Goal: Task Accomplishment & Management: Use online tool/utility

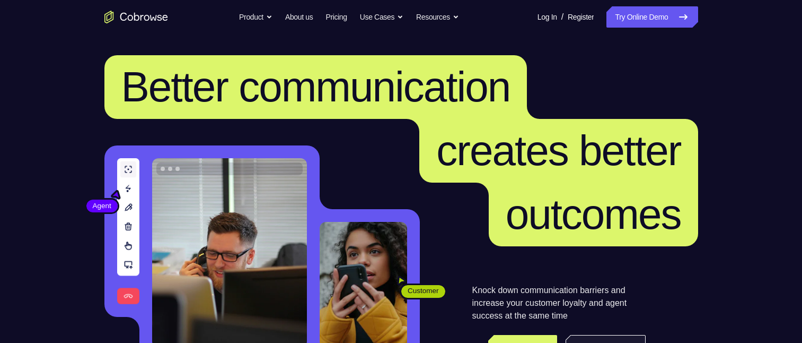
scroll to position [159, 0]
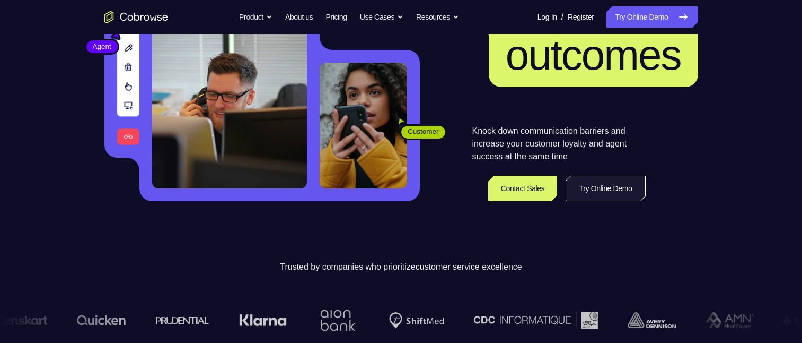
click at [588, 186] on link "Try Online Demo" at bounding box center [606, 188] width 80 height 25
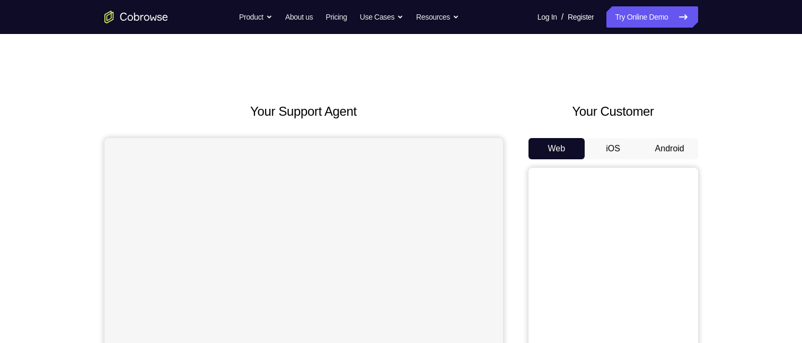
click at [669, 148] on button "Android" at bounding box center [670, 148] width 57 height 21
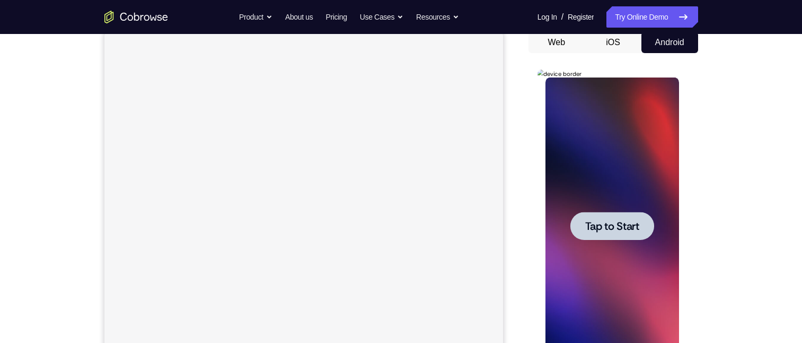
click at [602, 227] on span "Tap to Start" at bounding box center [612, 226] width 54 height 11
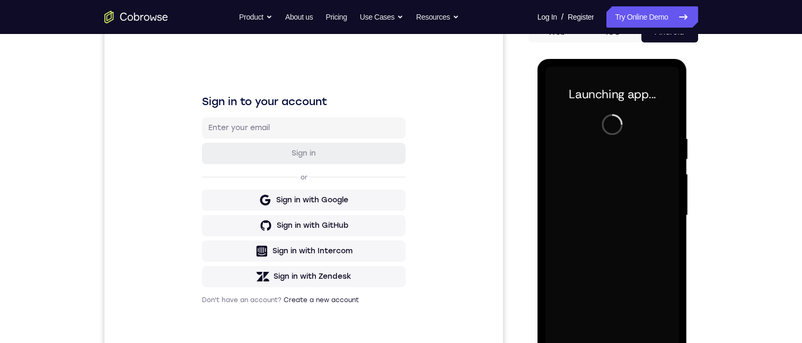
scroll to position [159, 0]
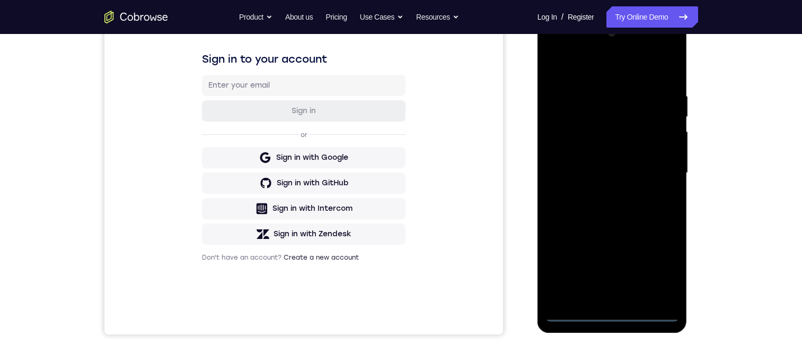
click at [612, 314] on div at bounding box center [613, 172] width 134 height 297
drag, startPoint x: 635, startPoint y: 21, endPoint x: 629, endPoint y: 36, distance: 15.8
click at [632, 16] on html "Online web based iOS Simulators and Android Emulators. Run iPhone, iPad, Mobile…" at bounding box center [613, 175] width 151 height 318
drag, startPoint x: 630, startPoint y: 114, endPoint x: 1167, endPoint y: 49, distance: 541.1
click at [630, 114] on div at bounding box center [613, 172] width 134 height 297
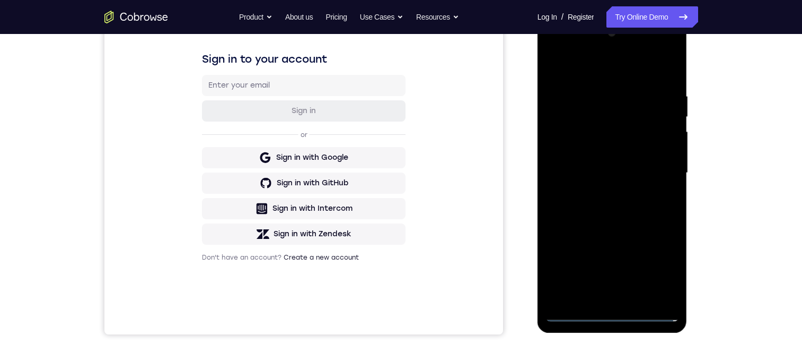
click at [602, 137] on div at bounding box center [613, 172] width 134 height 297
click at [609, 313] on div at bounding box center [613, 172] width 134 height 297
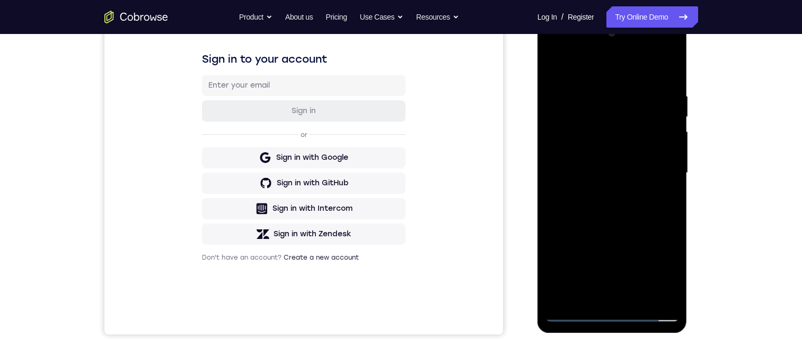
click at [609, 313] on div at bounding box center [613, 172] width 134 height 297
drag, startPoint x: 618, startPoint y: 189, endPoint x: 630, endPoint y: 48, distance: 141.0
click at [630, 43] on div at bounding box center [613, 172] width 134 height 297
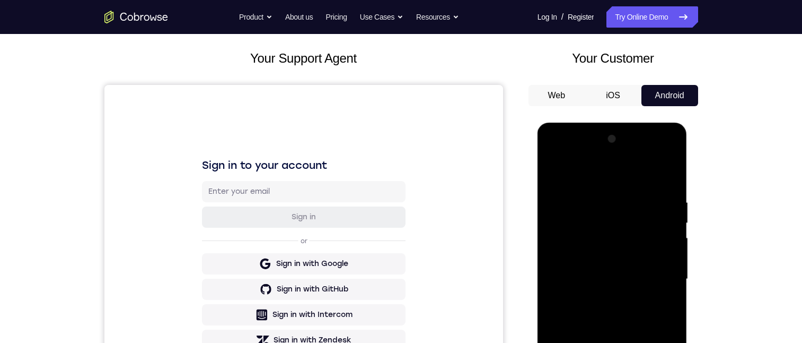
scroll to position [106, 0]
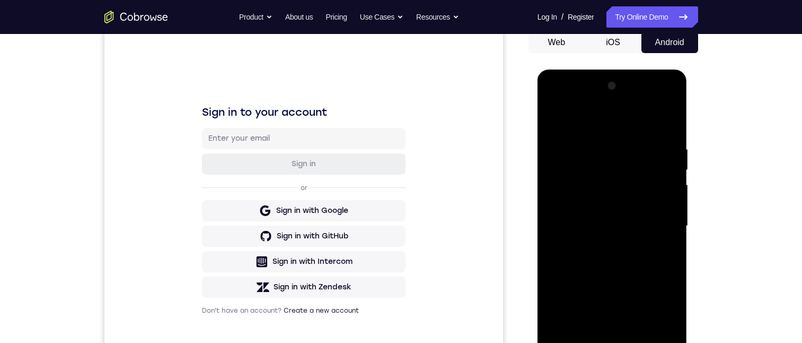
drag, startPoint x: 645, startPoint y: 106, endPoint x: 575, endPoint y: 108, distance: 69.5
click at [563, 108] on div at bounding box center [613, 225] width 134 height 297
click at [634, 127] on div at bounding box center [613, 225] width 134 height 297
click at [610, 127] on div at bounding box center [613, 225] width 134 height 297
click at [664, 108] on div at bounding box center [613, 225] width 134 height 297
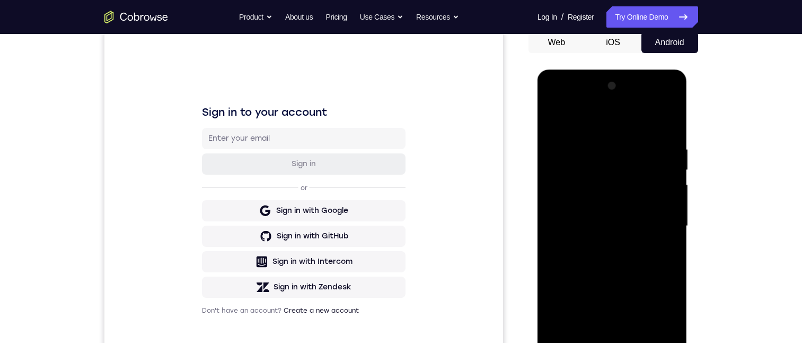
scroll to position [212, 0]
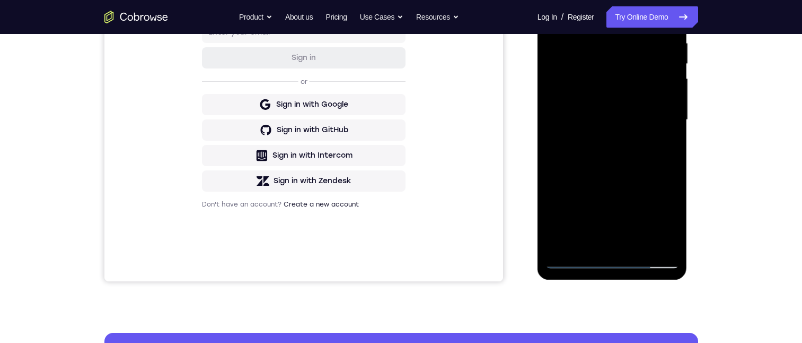
click at [613, 262] on div at bounding box center [613, 119] width 134 height 297
drag, startPoint x: 639, startPoint y: 167, endPoint x: 1206, endPoint y: -21, distance: 597.7
click at [669, 15] on div at bounding box center [613, 119] width 134 height 297
click at [630, 66] on div at bounding box center [613, 119] width 134 height 297
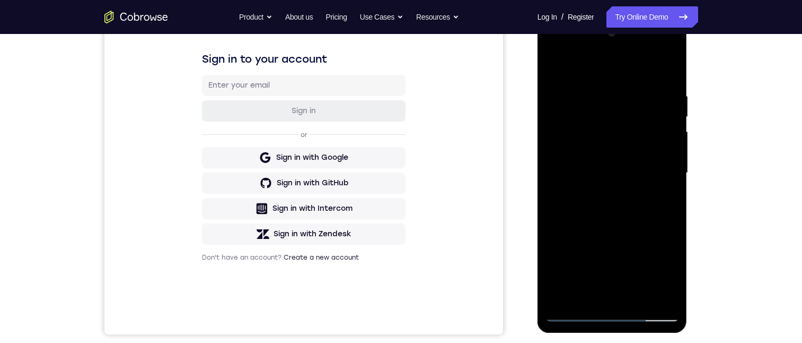
click at [602, 137] on div at bounding box center [613, 172] width 134 height 297
click at [622, 222] on div at bounding box center [613, 172] width 134 height 297
click at [570, 134] on div at bounding box center [613, 172] width 134 height 297
click at [661, 200] on div at bounding box center [613, 172] width 134 height 297
click at [585, 90] on div at bounding box center [613, 172] width 134 height 297
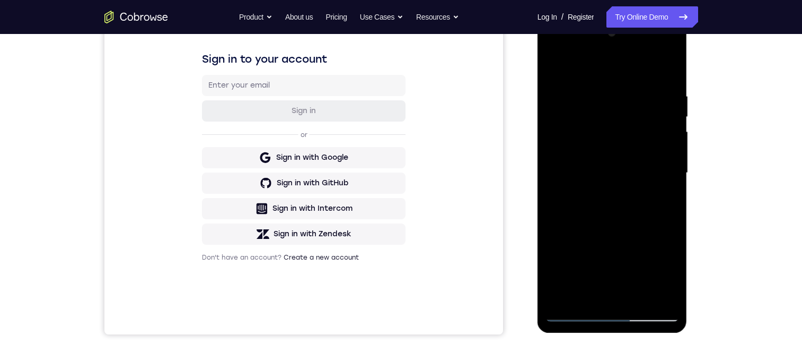
click at [649, 125] on div at bounding box center [613, 172] width 134 height 297
click at [655, 292] on div at bounding box center [613, 172] width 134 height 297
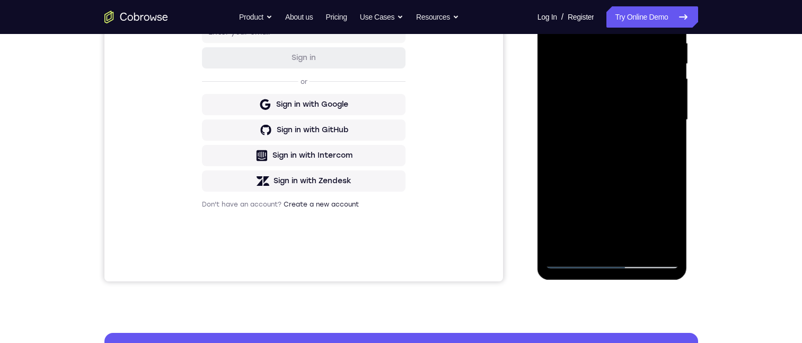
click at [658, 242] on div at bounding box center [613, 119] width 134 height 297
click at [614, 262] on div at bounding box center [613, 119] width 134 height 297
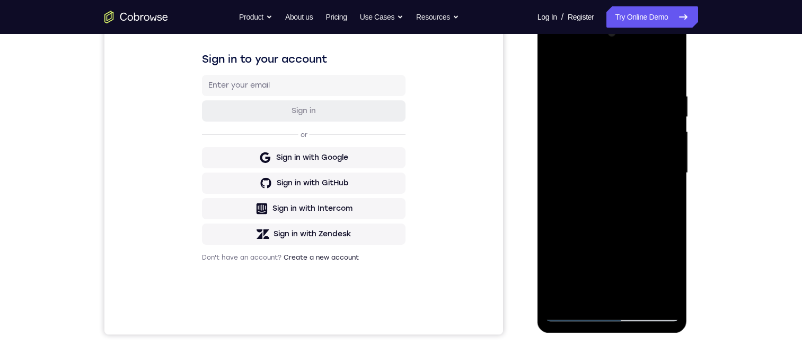
click at [656, 270] on div at bounding box center [613, 172] width 134 height 297
drag, startPoint x: 576, startPoint y: 207, endPoint x: 611, endPoint y: 225, distance: 38.9
click at [577, 207] on div at bounding box center [613, 172] width 134 height 297
click at [660, 267] on div at bounding box center [613, 172] width 134 height 297
click at [592, 73] on div at bounding box center [613, 172] width 134 height 297
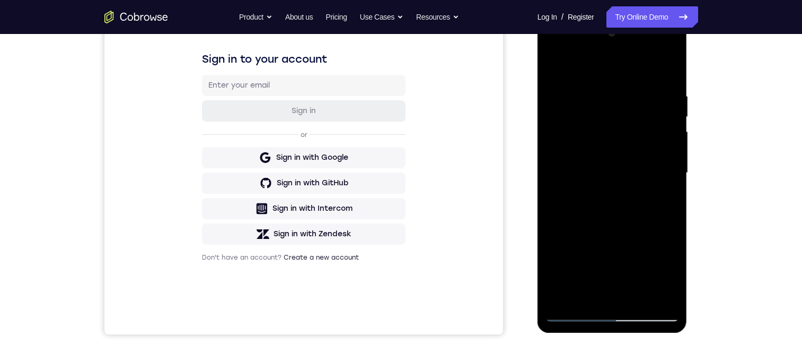
scroll to position [106, 0]
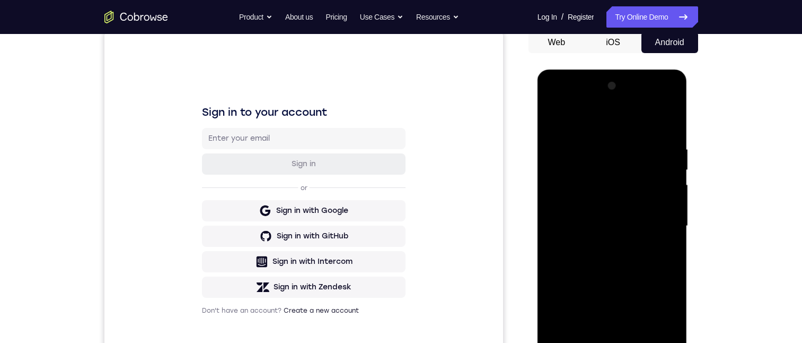
click at [605, 167] on div at bounding box center [613, 225] width 134 height 297
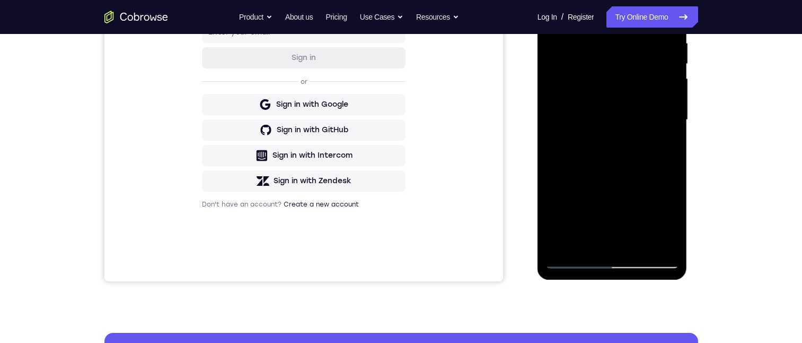
scroll to position [159, 0]
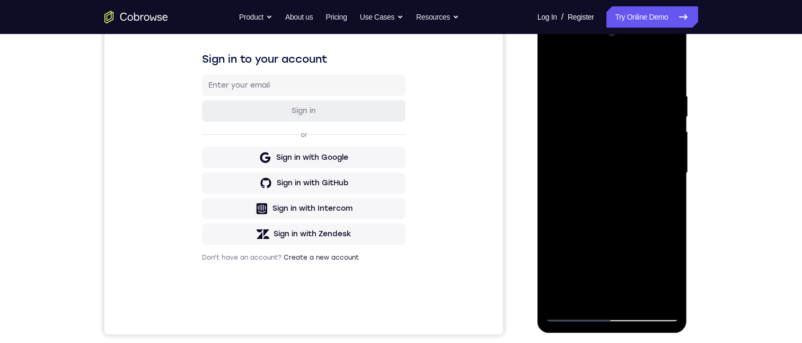
drag, startPoint x: 596, startPoint y: 89, endPoint x: 1228, endPoint y: 253, distance: 653.0
click at [596, 89] on div at bounding box center [613, 172] width 134 height 297
click at [590, 135] on div at bounding box center [613, 172] width 134 height 297
click at [594, 141] on div at bounding box center [613, 172] width 134 height 297
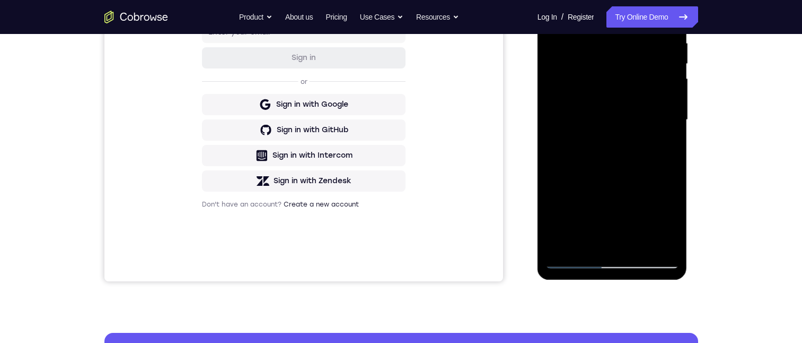
drag, startPoint x: 627, startPoint y: 185, endPoint x: 627, endPoint y: 141, distance: 44.0
click at [627, 141] on div at bounding box center [613, 119] width 134 height 297
drag, startPoint x: 641, startPoint y: 175, endPoint x: 643, endPoint y: 133, distance: 41.9
click at [643, 133] on div at bounding box center [613, 119] width 134 height 297
drag, startPoint x: 626, startPoint y: 190, endPoint x: 641, endPoint y: 139, distance: 53.5
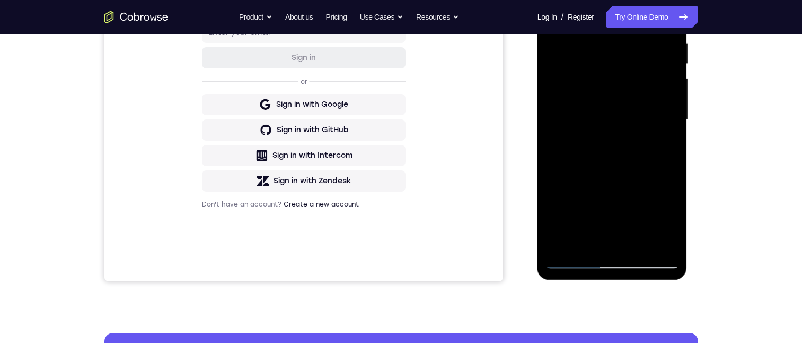
click at [634, 141] on div at bounding box center [613, 119] width 134 height 297
drag, startPoint x: 634, startPoint y: 162, endPoint x: 642, endPoint y: 107, distance: 55.6
click at [642, 107] on div at bounding box center [613, 119] width 134 height 297
drag, startPoint x: 636, startPoint y: 168, endPoint x: 652, endPoint y: 114, distance: 55.9
click at [645, 116] on div at bounding box center [613, 119] width 134 height 297
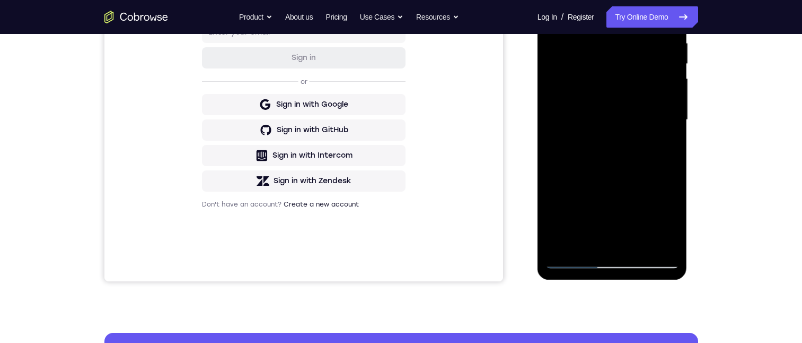
drag, startPoint x: 628, startPoint y: 197, endPoint x: 648, endPoint y: 104, distance: 94.3
click at [648, 104] on div at bounding box center [613, 119] width 134 height 297
drag, startPoint x: 645, startPoint y: 159, endPoint x: 664, endPoint y: 68, distance: 92.1
click at [660, 64] on div at bounding box center [613, 119] width 134 height 297
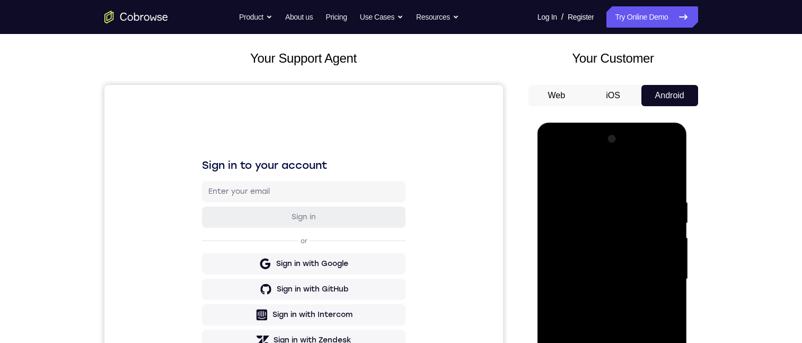
drag, startPoint x: 647, startPoint y: 220, endPoint x: 638, endPoint y: 289, distance: 69.5
click at [641, 290] on div at bounding box center [613, 278] width 134 height 297
drag, startPoint x: 637, startPoint y: 217, endPoint x: 634, endPoint y: 299, distance: 81.7
click at [636, 306] on div at bounding box center [613, 278] width 134 height 297
drag, startPoint x: 640, startPoint y: 246, endPoint x: 628, endPoint y: 313, distance: 68.4
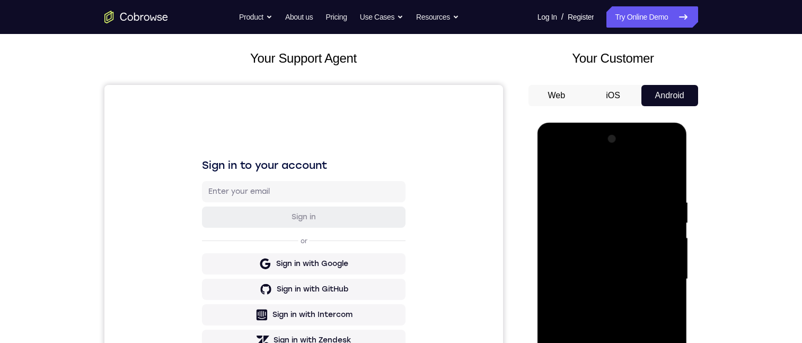
click at [639, 324] on div at bounding box center [613, 278] width 134 height 297
click at [638, 248] on div at bounding box center [613, 278] width 134 height 297
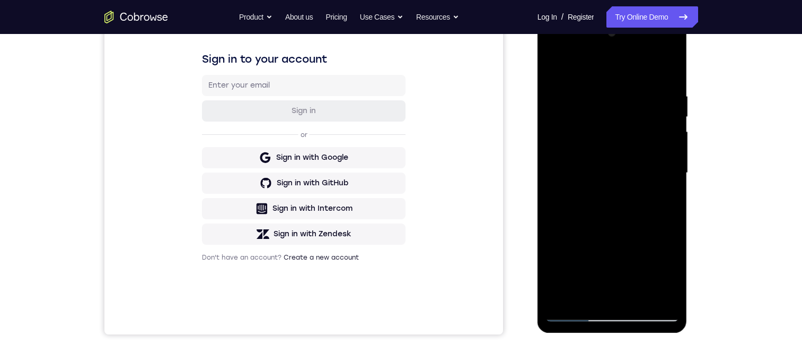
click at [653, 50] on div at bounding box center [613, 172] width 134 height 297
click at [601, 73] on div at bounding box center [613, 172] width 134 height 297
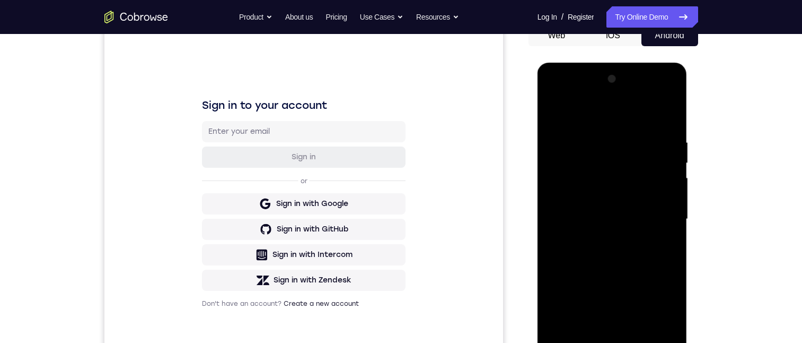
scroll to position [212, 0]
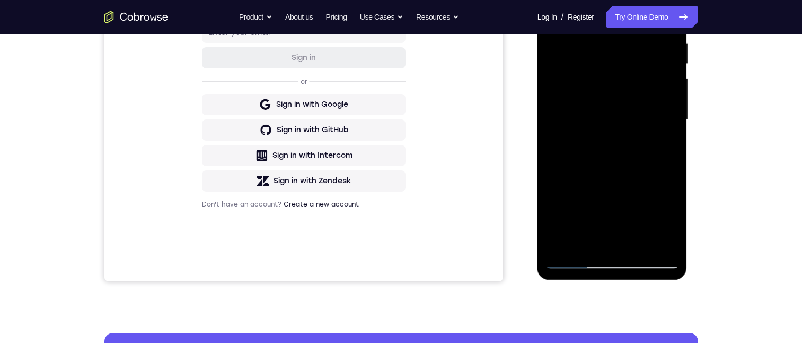
drag, startPoint x: 624, startPoint y: 199, endPoint x: 628, endPoint y: 138, distance: 61.2
click at [628, 139] on div at bounding box center [613, 119] width 134 height 297
drag, startPoint x: 638, startPoint y: 174, endPoint x: 640, endPoint y: 100, distance: 73.7
click at [640, 99] on div at bounding box center [613, 119] width 134 height 297
click at [639, 144] on div at bounding box center [613, 119] width 134 height 297
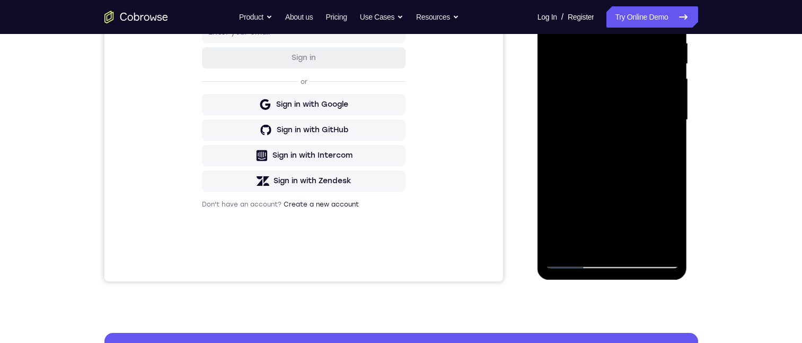
click at [655, 0] on div at bounding box center [613, 119] width 134 height 297
click at [600, 17] on div at bounding box center [613, 119] width 134 height 297
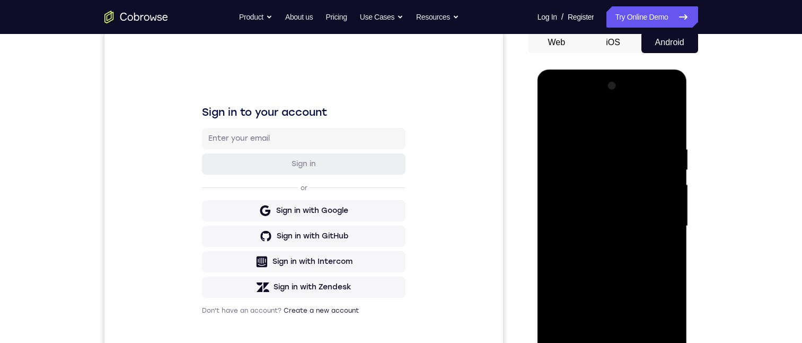
click at [647, 275] on div at bounding box center [613, 225] width 134 height 297
click at [654, 103] on div at bounding box center [613, 225] width 134 height 297
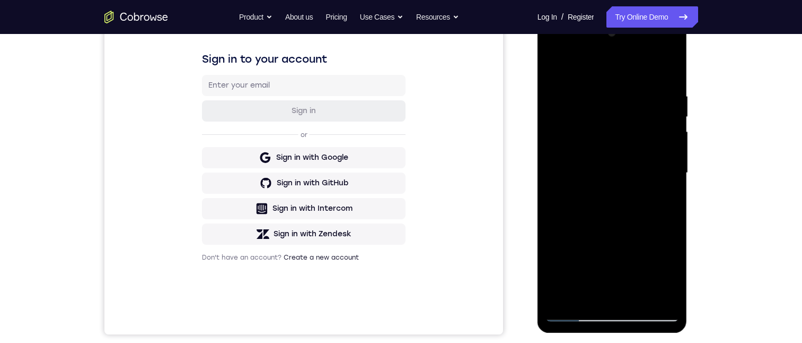
click at [597, 66] on div at bounding box center [613, 172] width 134 height 297
click at [622, 95] on div at bounding box center [613, 172] width 134 height 297
click at [657, 54] on div at bounding box center [613, 172] width 134 height 297
click at [573, 49] on div at bounding box center [613, 172] width 134 height 297
click at [617, 112] on div at bounding box center [613, 172] width 134 height 297
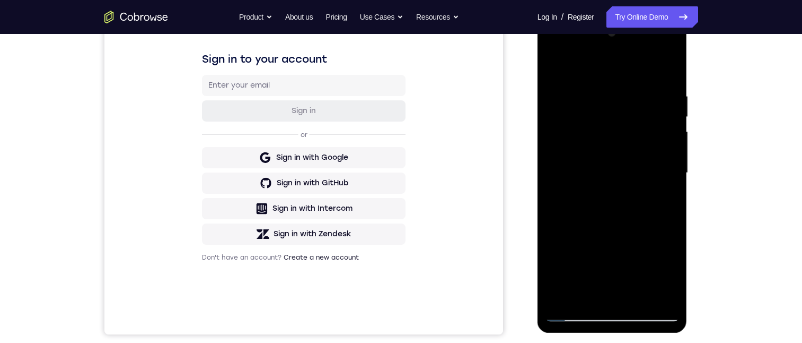
drag, startPoint x: 607, startPoint y: 99, endPoint x: 577, endPoint y: 132, distance: 44.7
click at [576, 144] on div at bounding box center [613, 172] width 134 height 297
click at [616, 315] on div at bounding box center [613, 172] width 134 height 297
drag, startPoint x: 633, startPoint y: 227, endPoint x: 624, endPoint y: 86, distance: 141.3
click at [625, 76] on div at bounding box center [613, 172] width 134 height 297
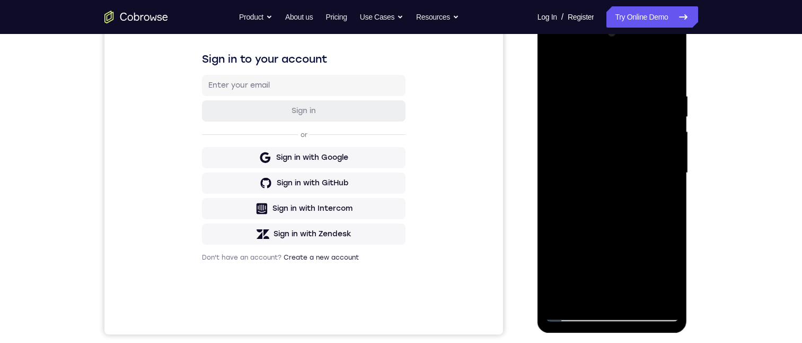
click at [632, 119] on div at bounding box center [613, 172] width 134 height 297
click at [664, 267] on div at bounding box center [613, 172] width 134 height 297
click at [612, 247] on div at bounding box center [613, 172] width 134 height 297
click at [601, 63] on div at bounding box center [613, 172] width 134 height 297
click at [607, 144] on div at bounding box center [613, 172] width 134 height 297
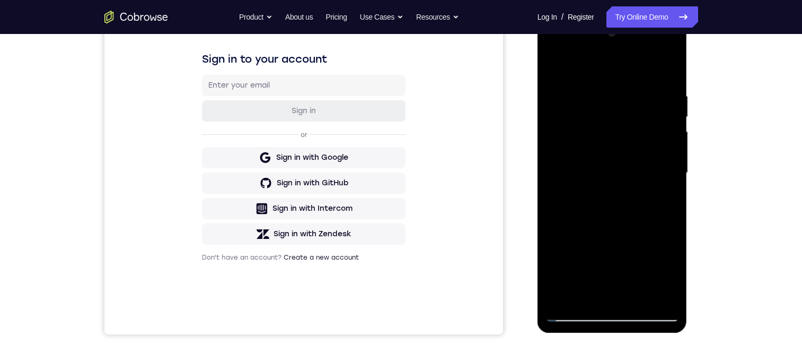
scroll to position [106, 0]
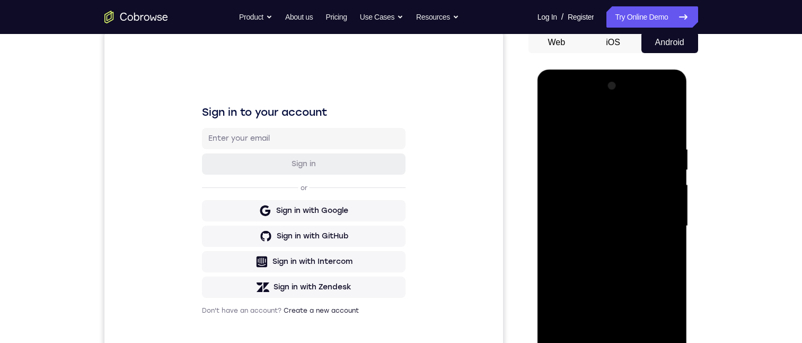
click at [614, 342] on div at bounding box center [613, 225] width 134 height 297
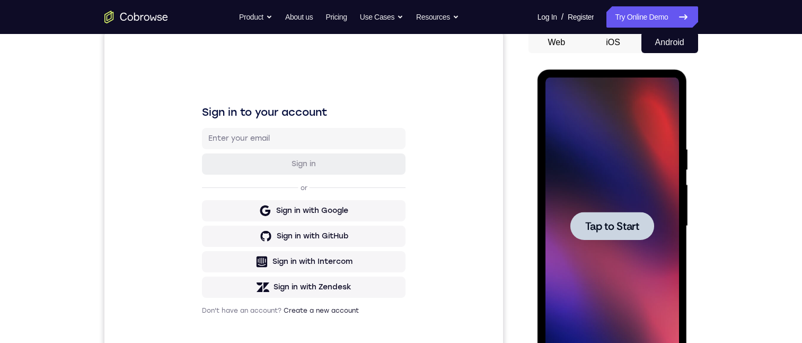
click at [601, 221] on span "Tap to Start" at bounding box center [612, 226] width 54 height 11
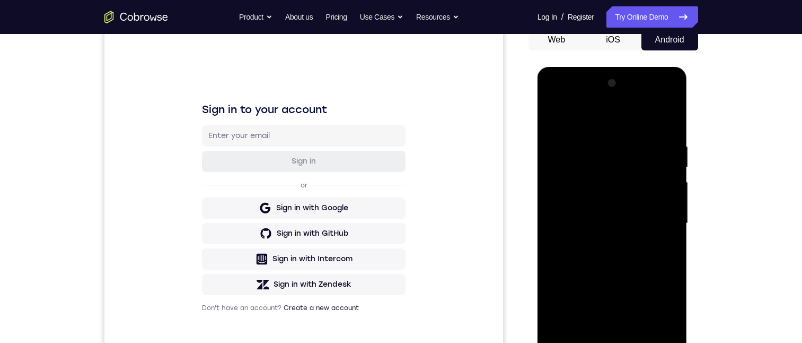
scroll to position [212, 0]
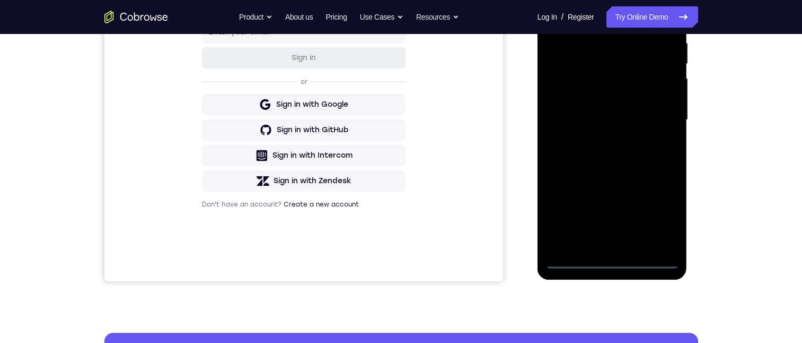
click at [615, 263] on div at bounding box center [613, 119] width 134 height 297
drag, startPoint x: 629, startPoint y: 99, endPoint x: 619, endPoint y: 48, distance: 52.5
click at [619, 48] on div at bounding box center [613, 119] width 134 height 297
click at [631, 69] on div at bounding box center [613, 119] width 134 height 297
click at [593, 83] on div at bounding box center [613, 119] width 134 height 297
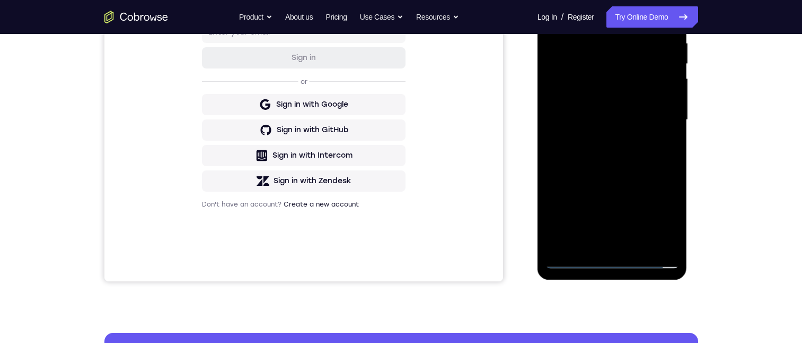
click at [659, 145] on div at bounding box center [613, 119] width 134 height 297
click at [601, 37] on div at bounding box center [613, 119] width 134 height 297
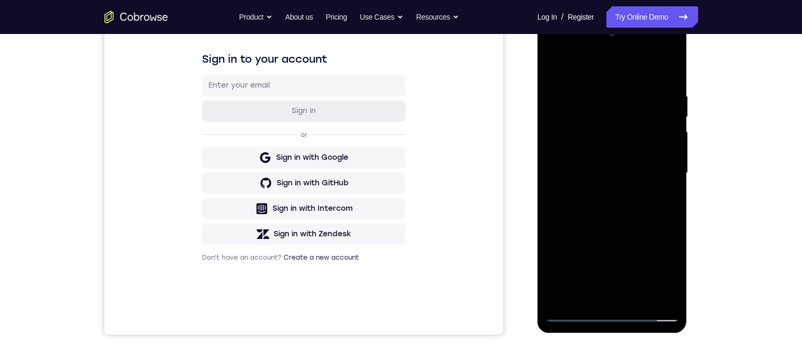
click at [656, 122] on div at bounding box center [613, 172] width 134 height 297
click at [658, 129] on div at bounding box center [613, 172] width 134 height 297
click at [655, 126] on div at bounding box center [613, 172] width 134 height 297
click at [649, 292] on div at bounding box center [613, 172] width 134 height 297
click at [663, 290] on div at bounding box center [613, 172] width 134 height 297
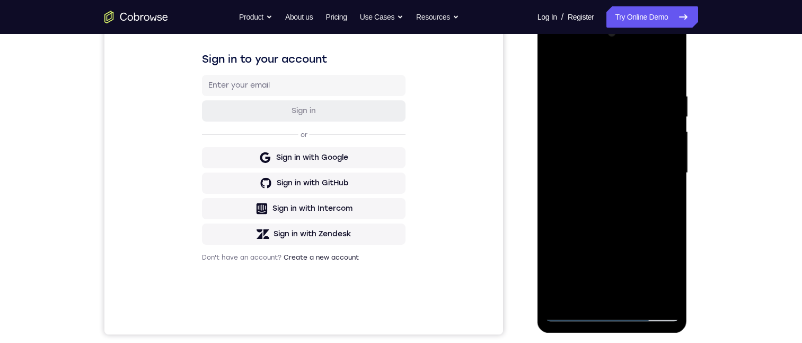
click at [614, 316] on div at bounding box center [613, 172] width 134 height 297
click at [663, 274] on div at bounding box center [613, 172] width 134 height 297
click at [658, 272] on div at bounding box center [613, 172] width 134 height 297
click at [659, 270] on div at bounding box center [613, 172] width 134 height 297
click at [613, 72] on div at bounding box center [613, 172] width 134 height 297
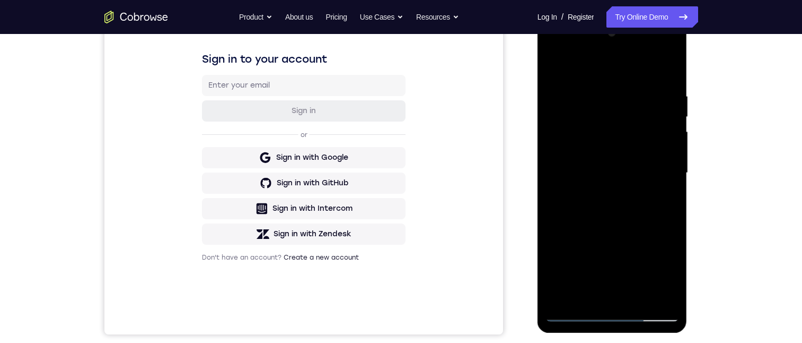
click at [609, 114] on div at bounding box center [613, 172] width 134 height 297
click at [591, 84] on div at bounding box center [613, 172] width 134 height 297
click at [614, 133] on div at bounding box center [613, 172] width 134 height 297
click at [614, 135] on div at bounding box center [613, 172] width 134 height 297
click at [598, 178] on div at bounding box center [613, 172] width 134 height 297
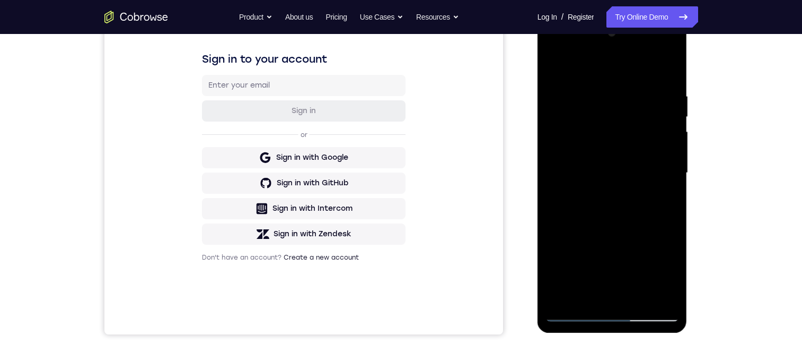
click at [655, 51] on div at bounding box center [613, 172] width 134 height 297
click at [587, 73] on div at bounding box center [613, 172] width 134 height 297
drag, startPoint x: 608, startPoint y: 247, endPoint x: 609, endPoint y: 215, distance: 31.8
click at [609, 215] on div at bounding box center [613, 172] width 134 height 297
drag, startPoint x: 617, startPoint y: 242, endPoint x: 626, endPoint y: 184, distance: 59.0
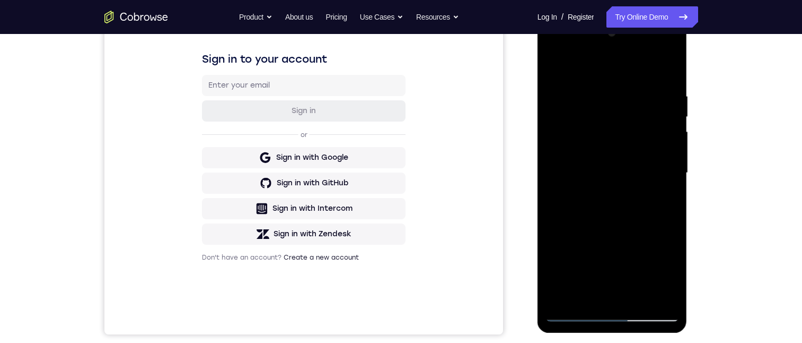
click at [626, 184] on div at bounding box center [613, 172] width 134 height 297
click at [638, 255] on div at bounding box center [613, 172] width 134 height 297
click at [653, 50] on div at bounding box center [613, 172] width 134 height 297
click at [615, 68] on div at bounding box center [613, 172] width 134 height 297
click at [614, 132] on div at bounding box center [613, 172] width 134 height 297
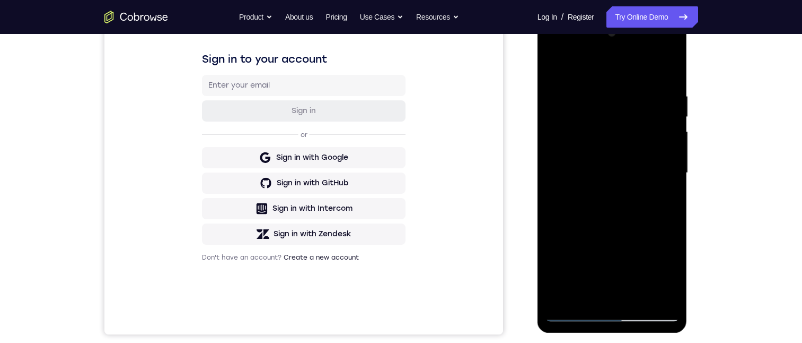
click at [657, 50] on div at bounding box center [613, 172] width 134 height 297
click at [584, 69] on div at bounding box center [613, 172] width 134 height 297
drag, startPoint x: 573, startPoint y: 64, endPoint x: 673, endPoint y: 63, distance: 99.7
click at [680, 63] on div at bounding box center [613, 174] width 150 height 316
drag, startPoint x: 617, startPoint y: 86, endPoint x: 628, endPoint y: 130, distance: 45.0
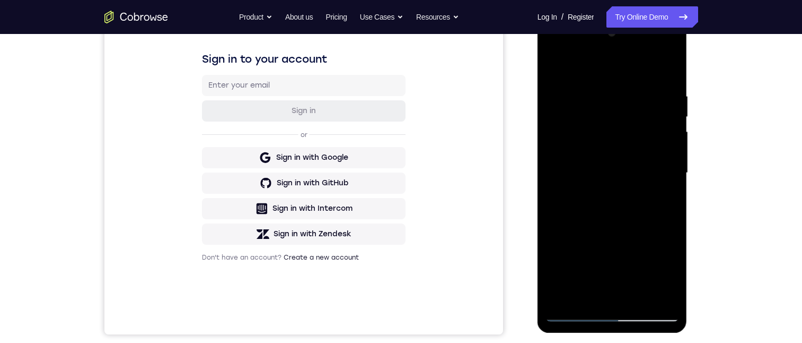
click at [629, 138] on div at bounding box center [613, 172] width 134 height 297
click at [617, 103] on div at bounding box center [613, 172] width 134 height 297
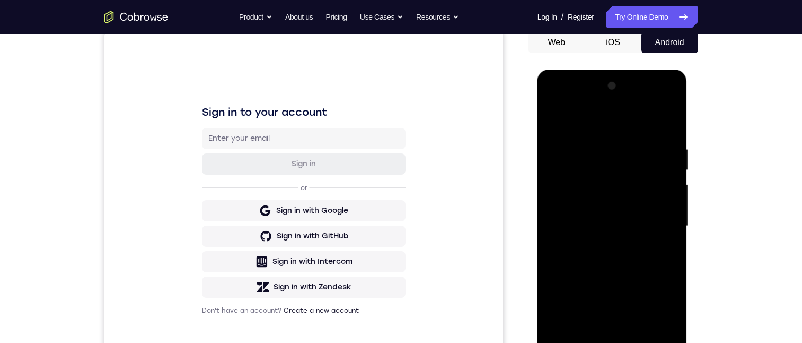
click at [600, 155] on div at bounding box center [613, 225] width 134 height 297
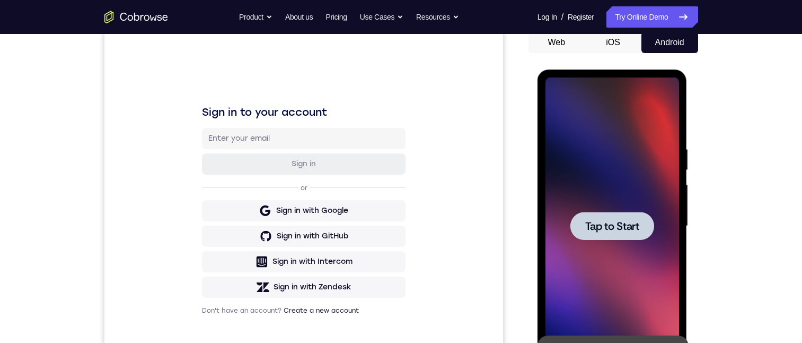
click at [615, 209] on div at bounding box center [613, 225] width 134 height 297
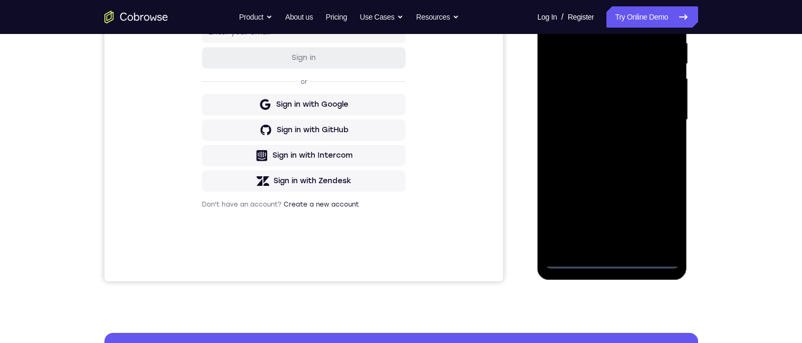
click at [616, 258] on div at bounding box center [613, 119] width 134 height 297
drag, startPoint x: 605, startPoint y: -88, endPoint x: 631, endPoint y: 35, distance: 125.9
click at [603, 0] on html "Online web based iOS Simulators and Android Emulators. Run iPhone, iPad, Mobile…" at bounding box center [613, 122] width 151 height 318
drag, startPoint x: 613, startPoint y: 94, endPoint x: 658, endPoint y: 10, distance: 95.1
click at [658, 10] on div at bounding box center [613, 119] width 134 height 297
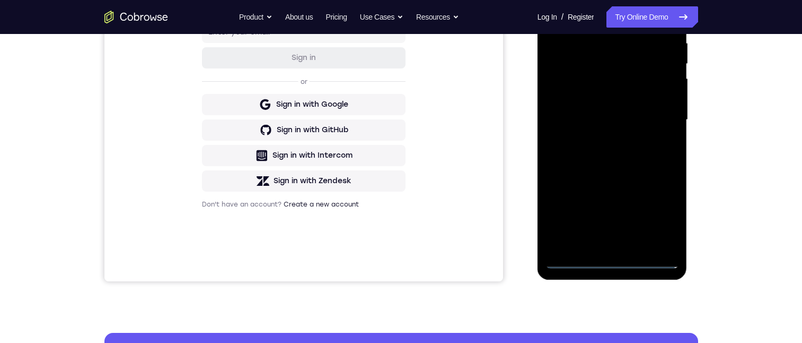
click at [631, 72] on div at bounding box center [613, 119] width 134 height 297
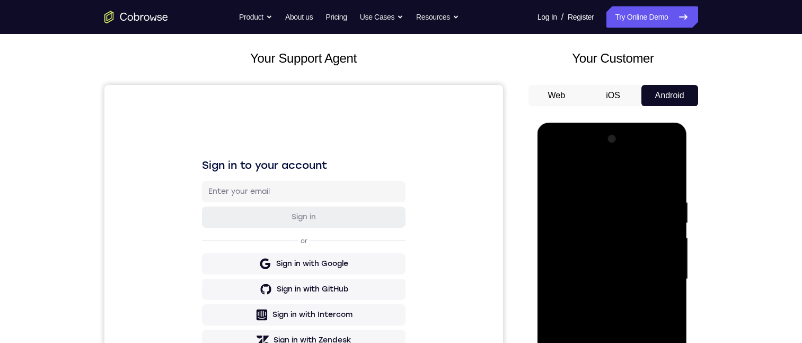
click at [590, 240] on div at bounding box center [613, 278] width 134 height 297
click at [606, 192] on div at bounding box center [613, 278] width 134 height 297
click at [653, 230] on div at bounding box center [613, 278] width 134 height 297
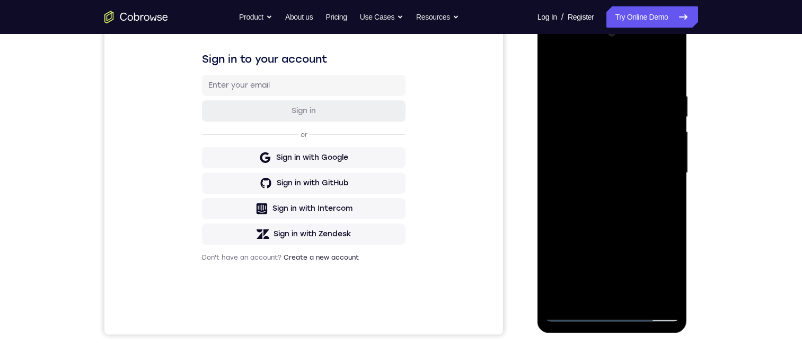
click at [655, 293] on div at bounding box center [613, 172] width 134 height 297
click at [662, 294] on div at bounding box center [613, 172] width 134 height 297
click at [613, 314] on div at bounding box center [613, 172] width 134 height 297
click at [664, 273] on div at bounding box center [613, 172] width 134 height 297
click at [605, 72] on div at bounding box center [613, 172] width 134 height 297
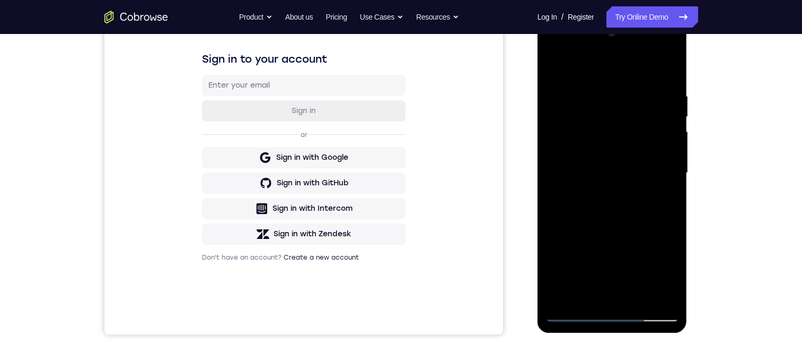
click at [609, 110] on div at bounding box center [613, 172] width 134 height 297
click at [614, 132] on div at bounding box center [613, 172] width 134 height 297
click at [617, 139] on div at bounding box center [613, 172] width 134 height 297
click at [573, 198] on div at bounding box center [613, 172] width 134 height 297
click at [570, 314] on div at bounding box center [613, 172] width 134 height 297
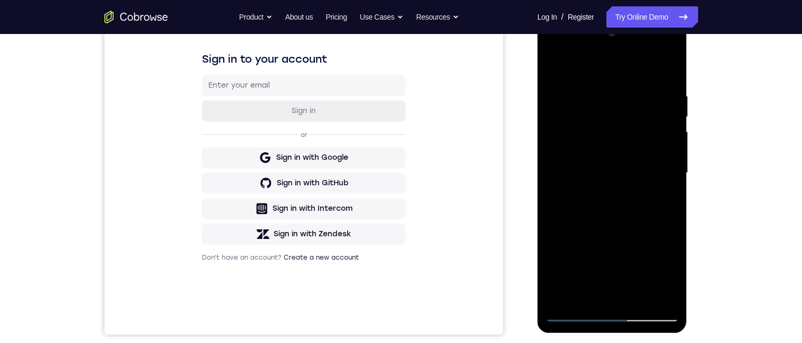
drag, startPoint x: 600, startPoint y: 248, endPoint x: 611, endPoint y: 141, distance: 108.2
click at [611, 141] on div at bounding box center [613, 172] width 134 height 297
click at [643, 233] on div at bounding box center [613, 172] width 134 height 297
click at [573, 316] on div at bounding box center [613, 172] width 134 height 297
click at [617, 112] on div at bounding box center [613, 172] width 134 height 297
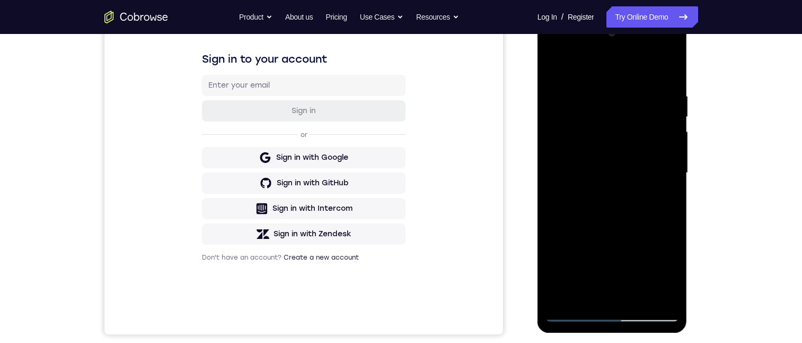
click at [575, 311] on div at bounding box center [613, 172] width 134 height 297
click at [577, 311] on div at bounding box center [613, 172] width 134 height 297
click at [606, 143] on div at bounding box center [613, 172] width 134 height 297
click at [570, 169] on div at bounding box center [613, 172] width 134 height 297
click at [570, 312] on div at bounding box center [613, 172] width 134 height 297
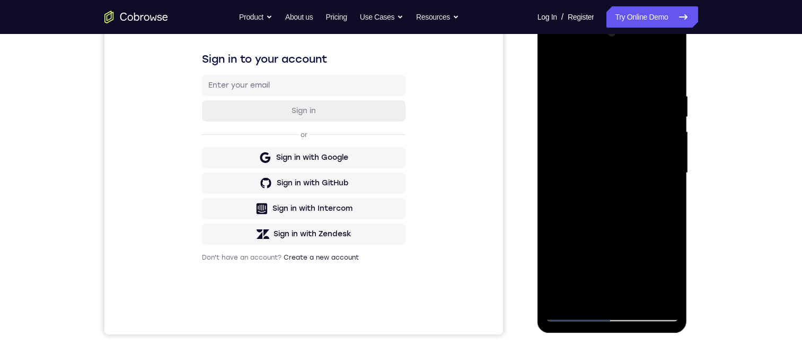
drag, startPoint x: 609, startPoint y: 231, endPoint x: 617, endPoint y: 141, distance: 90.5
click at [617, 141] on div at bounding box center [613, 172] width 134 height 297
click at [643, 230] on div at bounding box center [613, 172] width 134 height 297
click at [579, 316] on div at bounding box center [613, 172] width 134 height 297
click at [619, 114] on div at bounding box center [613, 172] width 134 height 297
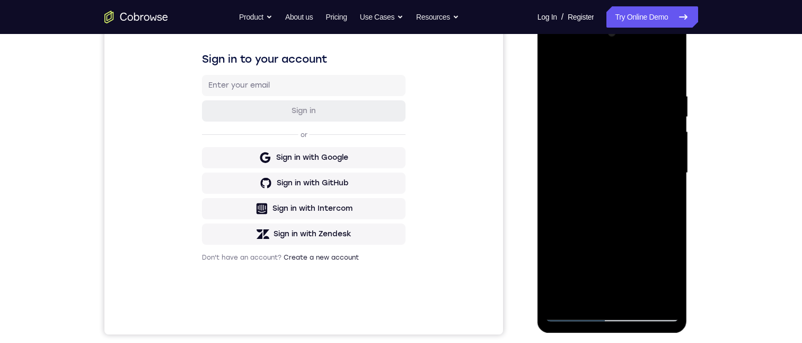
click at [576, 312] on div at bounding box center [613, 172] width 134 height 297
drag, startPoint x: 590, startPoint y: 72, endPoint x: 660, endPoint y: 68, distance: 70.6
click at [670, 63] on div at bounding box center [613, 172] width 134 height 297
drag, startPoint x: 602, startPoint y: 72, endPoint x: 748, endPoint y: 83, distance: 146.3
click at [689, 83] on html "Online web based iOS Simulators and Android Emulators. Run iPhone, iPad, Mobile…" at bounding box center [613, 175] width 151 height 318
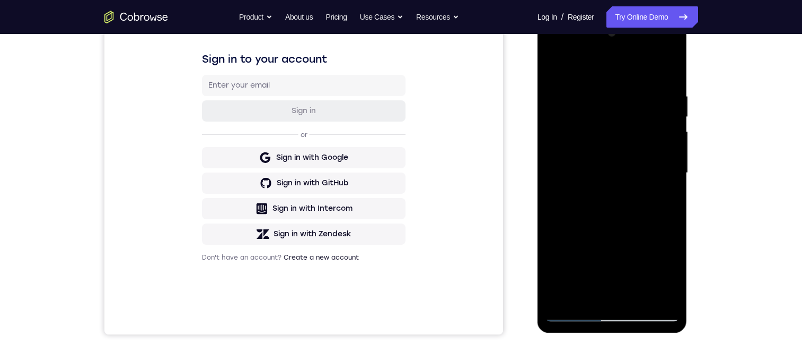
scroll to position [106, 0]
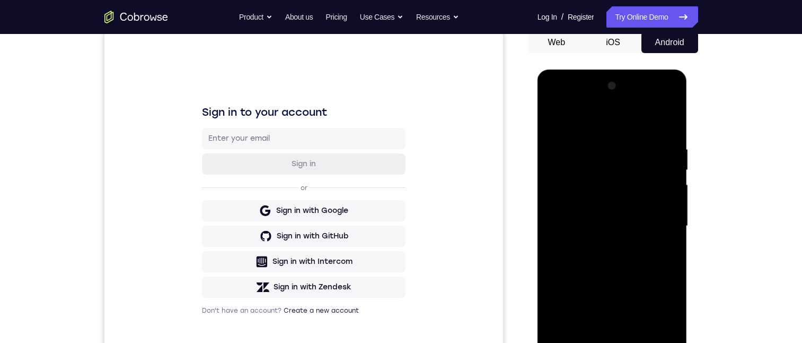
drag, startPoint x: 647, startPoint y: 149, endPoint x: 661, endPoint y: 241, distance: 92.9
click at [661, 241] on div at bounding box center [613, 225] width 134 height 297
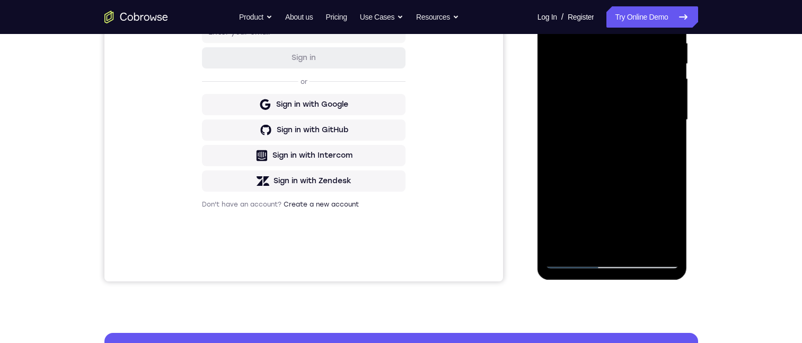
click at [617, 72] on div at bounding box center [613, 119] width 134 height 297
click at [580, 140] on div at bounding box center [613, 119] width 134 height 297
click at [575, 260] on div at bounding box center [613, 119] width 134 height 297
drag, startPoint x: 595, startPoint y: 207, endPoint x: 617, endPoint y: 137, distance: 73.3
click at [615, 138] on div at bounding box center [613, 119] width 134 height 297
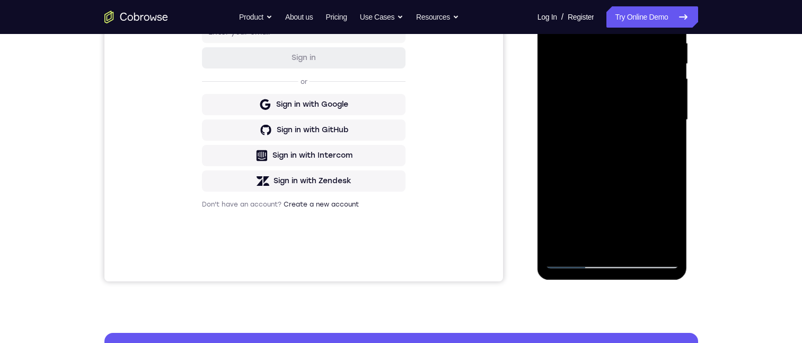
click at [649, 208] on div at bounding box center [613, 119] width 134 height 297
click at [576, 260] on div at bounding box center [613, 119] width 134 height 297
click at [607, 95] on div at bounding box center [613, 119] width 134 height 297
click at [575, 259] on div at bounding box center [613, 119] width 134 height 297
click at [575, 258] on div at bounding box center [613, 119] width 134 height 297
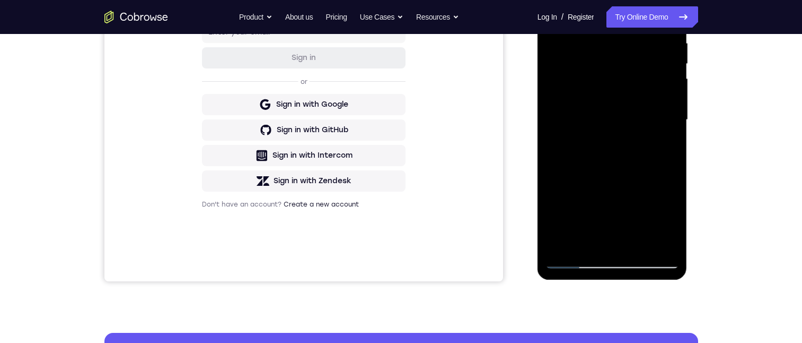
click at [574, 259] on div at bounding box center [613, 119] width 134 height 297
click at [612, 261] on div at bounding box center [613, 119] width 134 height 297
drag, startPoint x: 617, startPoint y: 152, endPoint x: 650, endPoint y: 1, distance: 155.1
click at [649, 0] on div at bounding box center [613, 119] width 134 height 297
drag, startPoint x: 615, startPoint y: 97, endPoint x: 651, endPoint y: 20, distance: 84.7
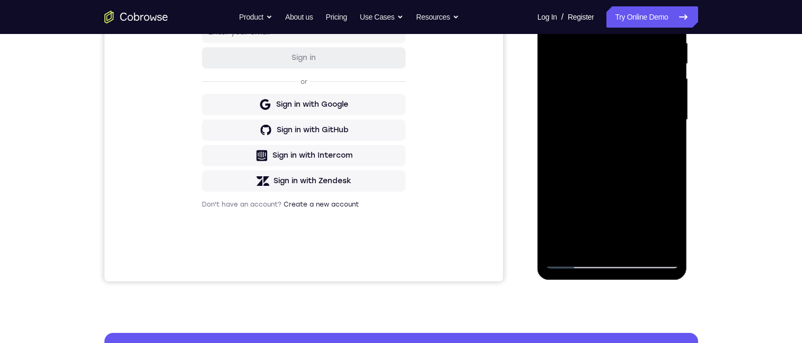
click at [647, 20] on div at bounding box center [613, 119] width 134 height 297
click at [631, 66] on div at bounding box center [613, 119] width 134 height 297
click at [629, 62] on div at bounding box center [613, 119] width 134 height 297
click at [667, 217] on div at bounding box center [613, 119] width 134 height 297
click at [612, 192] on div at bounding box center [613, 119] width 134 height 297
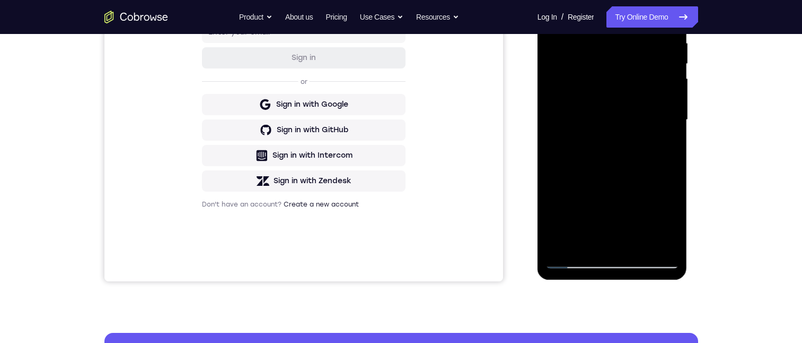
click at [606, 10] on div at bounding box center [613, 119] width 134 height 297
click at [616, 114] on div at bounding box center [613, 119] width 134 height 297
click at [670, 215] on div at bounding box center [613, 119] width 134 height 297
click at [610, 188] on div at bounding box center [613, 119] width 134 height 297
click at [601, 10] on div at bounding box center [613, 119] width 134 height 297
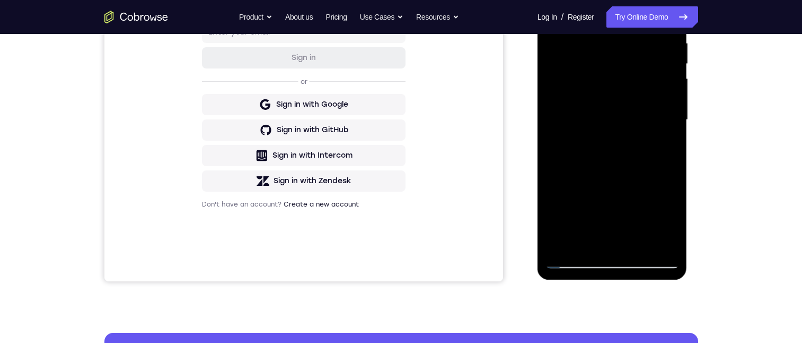
click at [620, 90] on div at bounding box center [613, 119] width 134 height 297
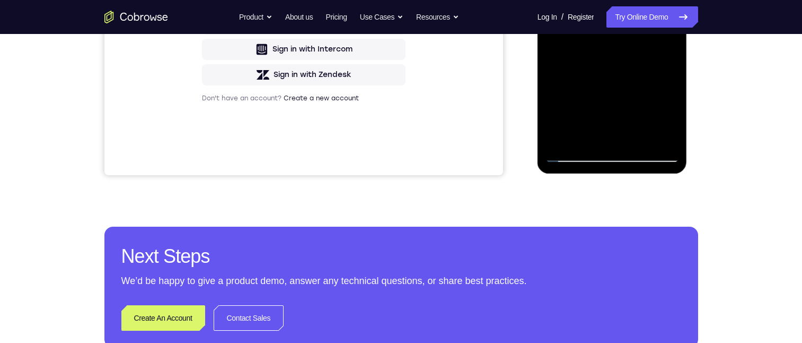
drag, startPoint x: 665, startPoint y: 104, endPoint x: 665, endPoint y: -54, distance: 158.0
click at [665, 104] on div at bounding box center [613, 13] width 134 height 297
click at [612, 83] on div at bounding box center [613, 13] width 134 height 297
click at [602, 0] on div at bounding box center [613, 13] width 134 height 297
click at [613, 32] on div at bounding box center [613, 13] width 134 height 297
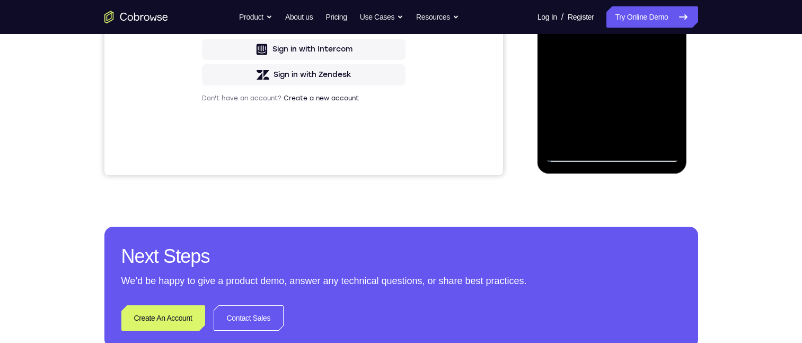
scroll to position [159, 0]
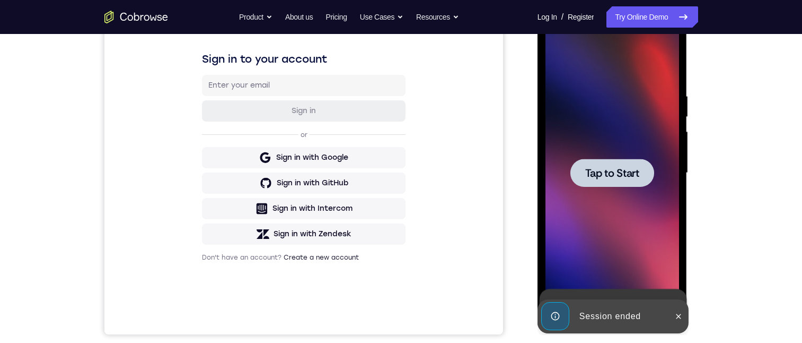
click at [614, 235] on div at bounding box center [613, 172] width 134 height 297
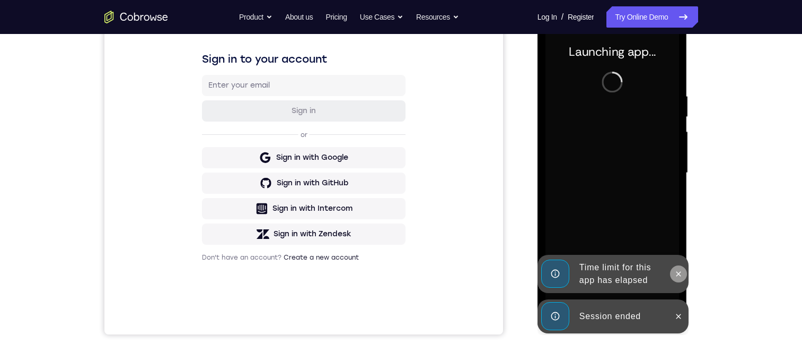
click at [675, 276] on icon at bounding box center [679, 273] width 8 height 8
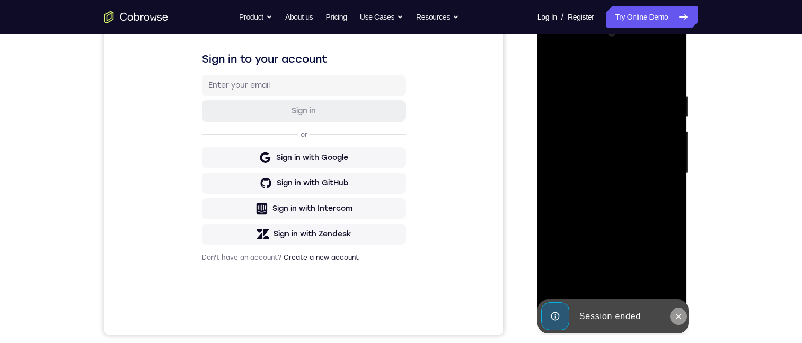
click at [678, 314] on icon at bounding box center [679, 316] width 8 height 8
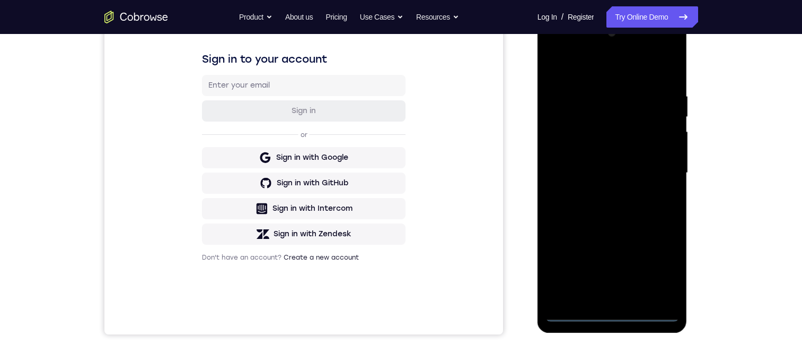
click at [622, 312] on div at bounding box center [613, 172] width 134 height 297
drag, startPoint x: 641, startPoint y: 230, endPoint x: 681, endPoint y: 39, distance: 195.1
click at [669, 16] on html "Online web based iOS Simulators and Android Emulators. Run iPhone, iPad, Mobile…" at bounding box center [613, 175] width 151 height 318
click at [638, 121] on div at bounding box center [613, 172] width 134 height 297
click at [608, 135] on div at bounding box center [613, 172] width 134 height 297
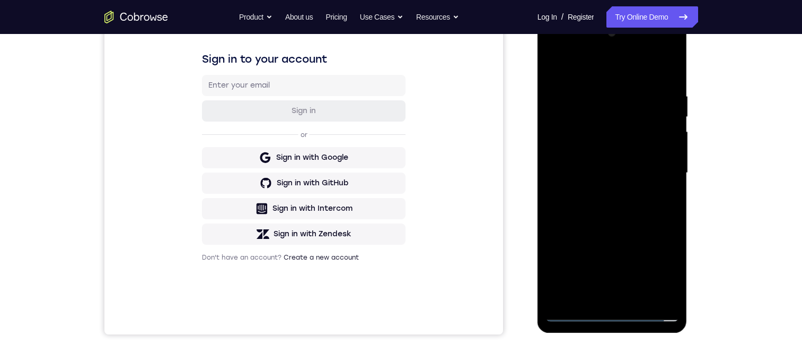
click at [657, 199] on div at bounding box center [613, 172] width 134 height 297
click at [617, 89] on div at bounding box center [613, 172] width 134 height 297
click at [664, 125] on div at bounding box center [613, 172] width 134 height 297
click at [655, 292] on div at bounding box center [613, 172] width 134 height 297
click at [654, 294] on div at bounding box center [613, 172] width 134 height 297
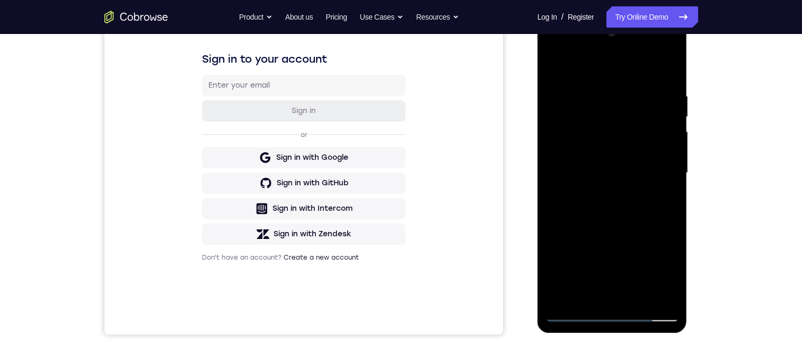
click at [614, 313] on div at bounding box center [613, 172] width 134 height 297
click at [663, 273] on div at bounding box center [613, 172] width 134 height 297
click at [591, 66] on div at bounding box center [613, 172] width 134 height 297
click at [593, 112] on div at bounding box center [613, 172] width 134 height 297
click at [583, 89] on div at bounding box center [613, 172] width 134 height 297
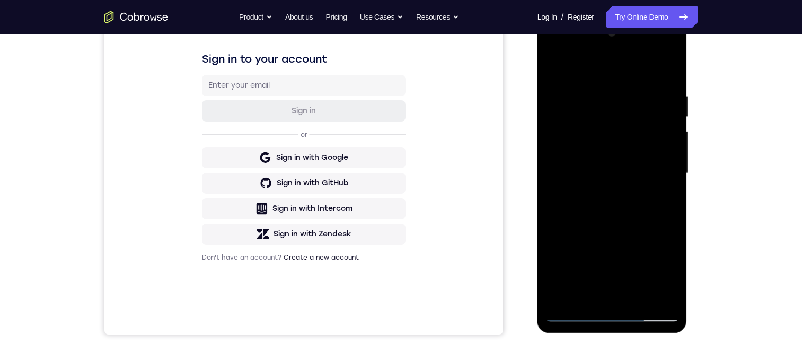
click at [584, 132] on div at bounding box center [613, 172] width 134 height 297
click at [659, 76] on div at bounding box center [613, 172] width 134 height 297
click at [608, 95] on div at bounding box center [613, 172] width 134 height 297
click at [671, 140] on div at bounding box center [613, 172] width 134 height 297
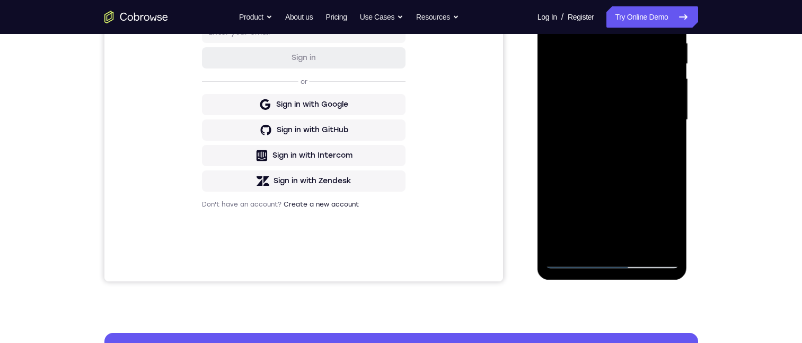
drag, startPoint x: 632, startPoint y: 213, endPoint x: 656, endPoint y: 132, distance: 84.7
click at [651, 133] on div at bounding box center [613, 119] width 134 height 297
drag, startPoint x: 651, startPoint y: 115, endPoint x: 660, endPoint y: 112, distance: 9.4
click at [657, 108] on div at bounding box center [613, 119] width 134 height 297
drag, startPoint x: 645, startPoint y: 174, endPoint x: 684, endPoint y: 93, distance: 90.1
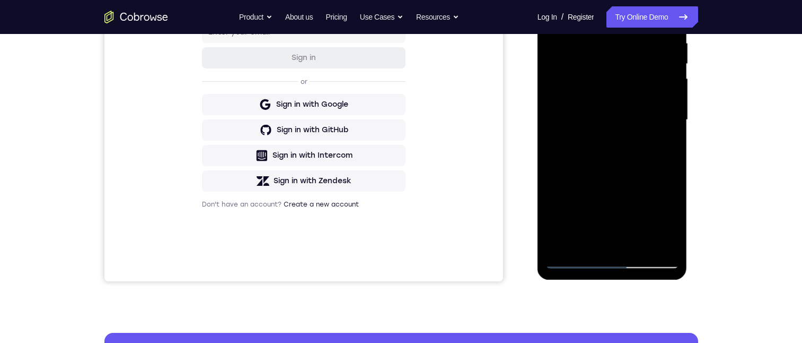
click at [676, 96] on div at bounding box center [613, 119] width 134 height 297
drag, startPoint x: 645, startPoint y: 204, endPoint x: 687, endPoint y: 96, distance: 116.0
click at [684, 97] on div at bounding box center [613, 121] width 150 height 316
click at [626, 106] on div at bounding box center [613, 119] width 134 height 297
click at [655, 142] on div at bounding box center [613, 119] width 134 height 297
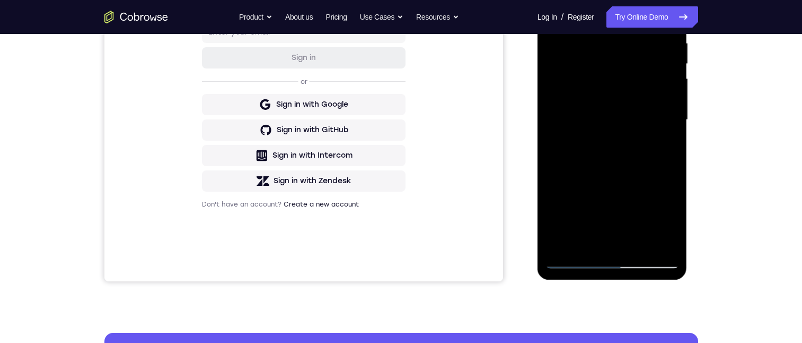
click at [573, 262] on div at bounding box center [613, 119] width 134 height 297
click at [653, 0] on div at bounding box center [613, 119] width 134 height 297
click at [572, 0] on div at bounding box center [613, 119] width 134 height 297
click at [600, 61] on div at bounding box center [613, 119] width 134 height 297
click at [592, 82] on div at bounding box center [613, 119] width 134 height 297
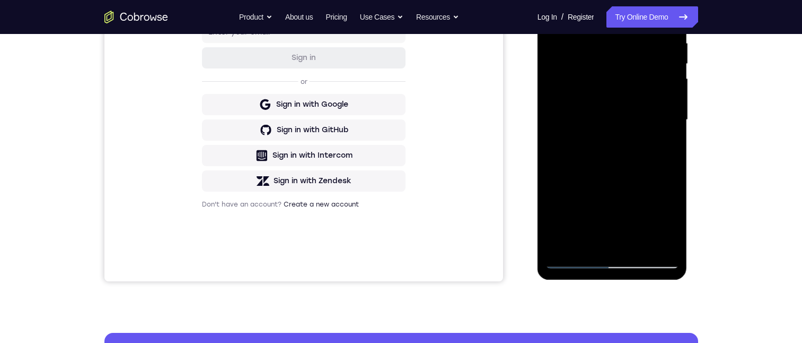
click at [595, 89] on div at bounding box center [613, 119] width 134 height 297
click at [583, 180] on div at bounding box center [613, 119] width 134 height 297
click at [571, 260] on div at bounding box center [613, 119] width 134 height 297
drag, startPoint x: 627, startPoint y: 110, endPoint x: 629, endPoint y: 79, distance: 31.4
click at [634, 65] on div at bounding box center [613, 119] width 134 height 297
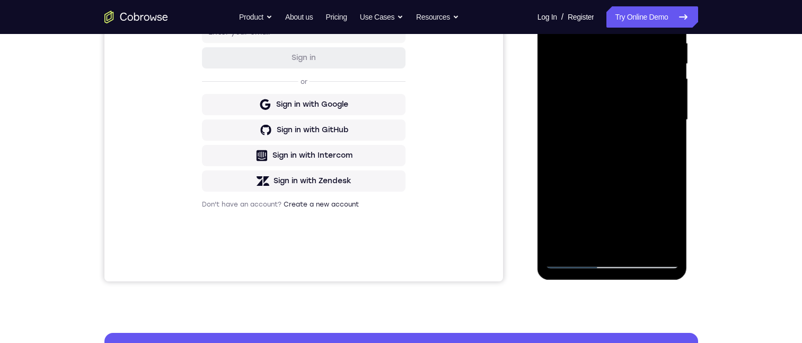
click at [637, 156] on div at bounding box center [613, 119] width 134 height 297
click at [575, 259] on div at bounding box center [613, 119] width 134 height 297
drag, startPoint x: 602, startPoint y: 16, endPoint x: 684, endPoint y: 47, distance: 87.3
click at [689, 42] on html "Online web based iOS Simulators and Android Emulators. Run iPhone, iPad, Mobile…" at bounding box center [613, 122] width 151 height 318
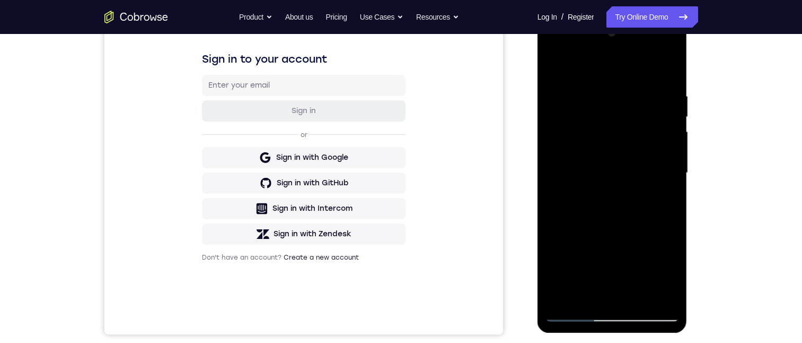
click at [616, 87] on div at bounding box center [613, 172] width 134 height 297
click at [574, 314] on div at bounding box center [613, 172] width 134 height 297
click at [623, 139] on div at bounding box center [613, 172] width 134 height 297
click at [620, 141] on div at bounding box center [613, 172] width 134 height 297
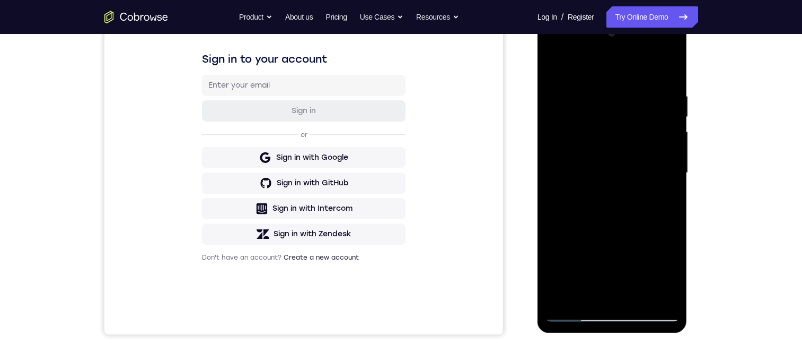
click at [611, 139] on div at bounding box center [613, 172] width 134 height 297
click at [611, 138] on div at bounding box center [613, 172] width 134 height 297
click at [616, 138] on div at bounding box center [613, 172] width 134 height 297
click at [587, 231] on div at bounding box center [613, 172] width 134 height 297
click at [579, 314] on div at bounding box center [613, 172] width 134 height 297
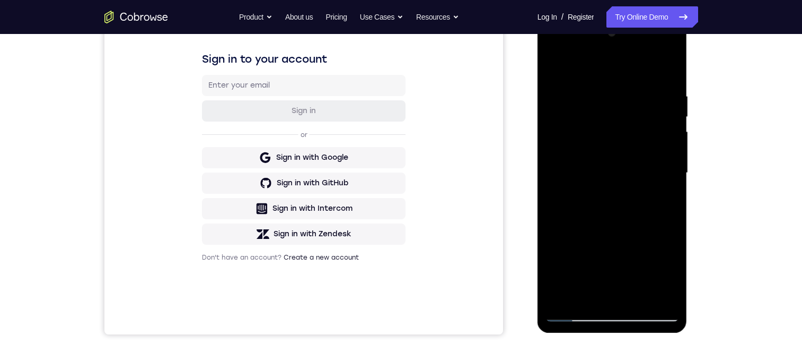
drag, startPoint x: 615, startPoint y: 249, endPoint x: 650, endPoint y: 92, distance: 160.9
click at [650, 91] on div at bounding box center [613, 172] width 134 height 297
click at [638, 212] on div at bounding box center [613, 172] width 134 height 297
click at [575, 314] on div at bounding box center [613, 172] width 134 height 297
click at [613, 95] on div at bounding box center [613, 172] width 134 height 297
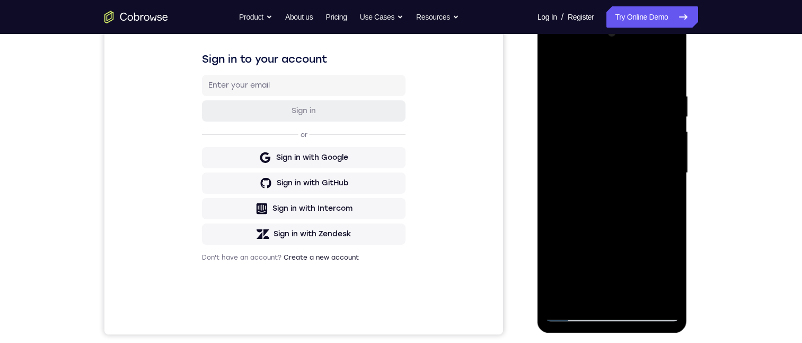
click at [610, 316] on div at bounding box center [613, 172] width 134 height 297
click at [612, 313] on div at bounding box center [613, 172] width 134 height 297
drag, startPoint x: 633, startPoint y: 222, endPoint x: 1197, endPoint y: 35, distance: 594.0
click at [659, 125] on div at bounding box center [613, 172] width 134 height 297
click at [627, 124] on div at bounding box center [613, 172] width 134 height 297
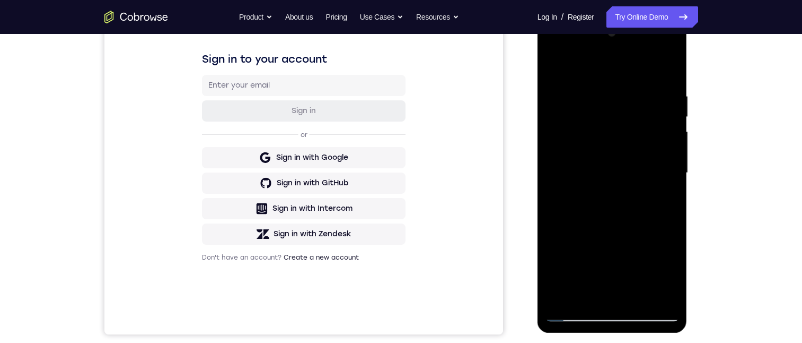
click at [663, 290] on div at bounding box center [613, 172] width 134 height 297
click at [662, 268] on div at bounding box center [613, 172] width 134 height 297
click at [610, 250] on div at bounding box center [613, 172] width 134 height 297
click at [602, 63] on div at bounding box center [613, 172] width 134 height 297
click at [601, 141] on div at bounding box center [613, 172] width 134 height 297
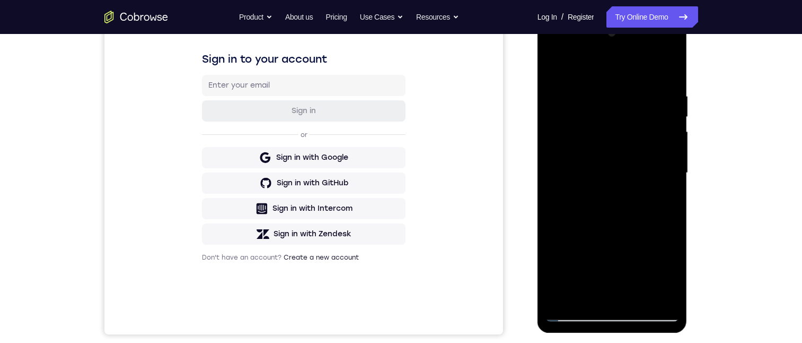
click at [612, 170] on div at bounding box center [613, 172] width 134 height 297
click at [650, 49] on div at bounding box center [613, 172] width 134 height 297
click at [609, 313] on div at bounding box center [613, 172] width 134 height 297
drag, startPoint x: 665, startPoint y: 265, endPoint x: 666, endPoint y: 252, distance: 12.8
click at [666, 266] on div at bounding box center [613, 172] width 134 height 297
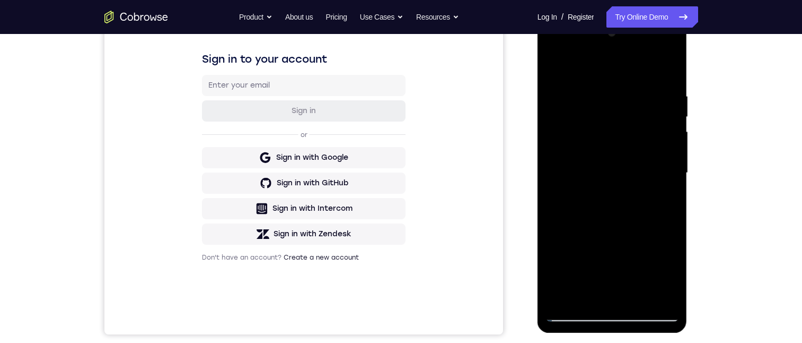
click at [657, 51] on div at bounding box center [613, 172] width 134 height 297
click at [600, 84] on div at bounding box center [613, 172] width 134 height 297
click at [611, 313] on div at bounding box center [613, 172] width 134 height 297
drag, startPoint x: 647, startPoint y: 227, endPoint x: 668, endPoint y: 71, distance: 157.8
click at [669, 69] on div at bounding box center [613, 172] width 134 height 297
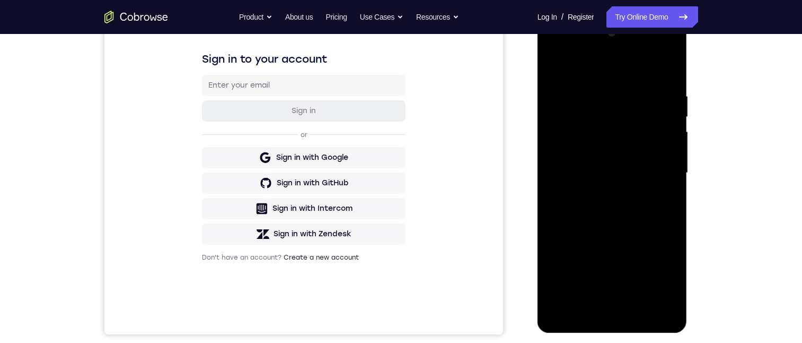
click at [620, 16] on div at bounding box center [613, 16] width 150 height 0
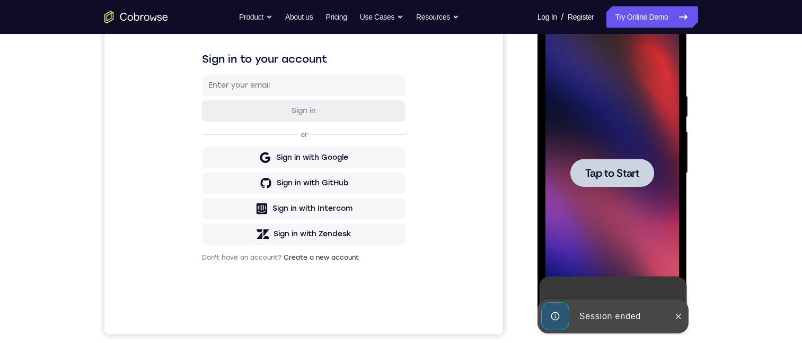
click at [628, 193] on div at bounding box center [613, 172] width 134 height 297
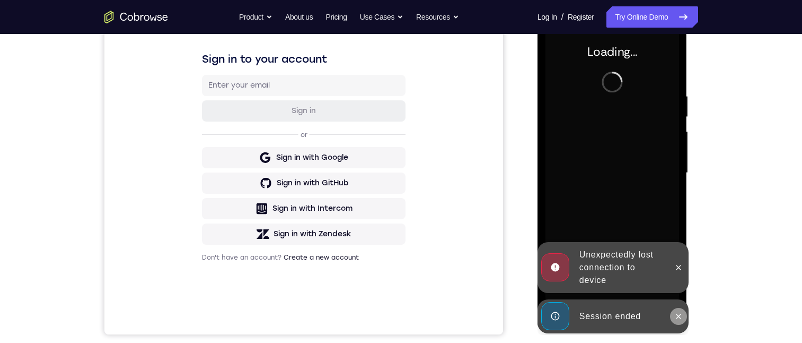
click at [679, 312] on icon at bounding box center [679, 316] width 8 height 8
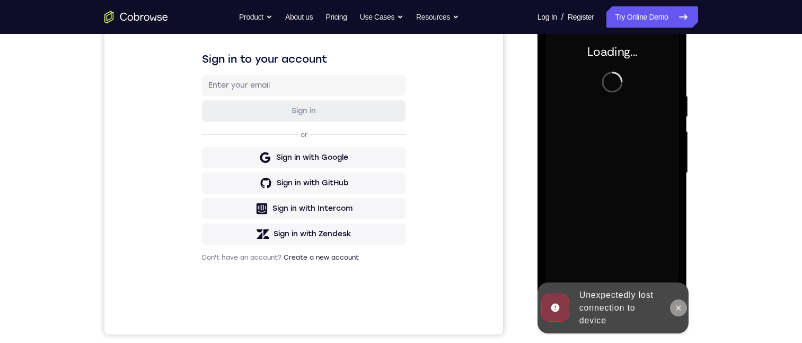
click at [678, 307] on icon at bounding box center [679, 307] width 8 height 8
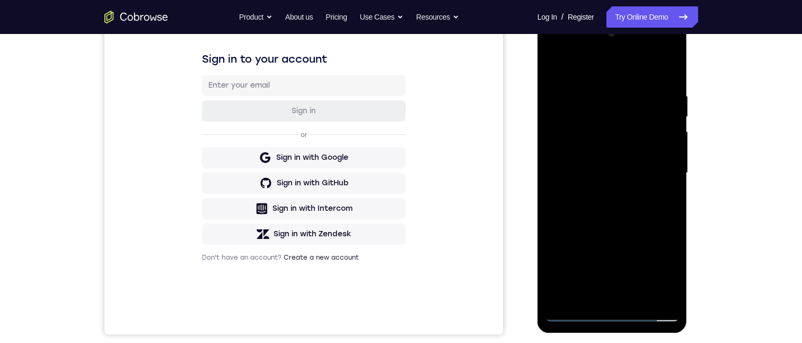
click at [614, 314] on div at bounding box center [613, 172] width 134 height 297
click at [657, 267] on div at bounding box center [613, 172] width 134 height 297
click at [620, 65] on div at bounding box center [613, 172] width 134 height 297
click at [615, 316] on div at bounding box center [613, 172] width 134 height 297
click at [609, 111] on div at bounding box center [613, 172] width 134 height 297
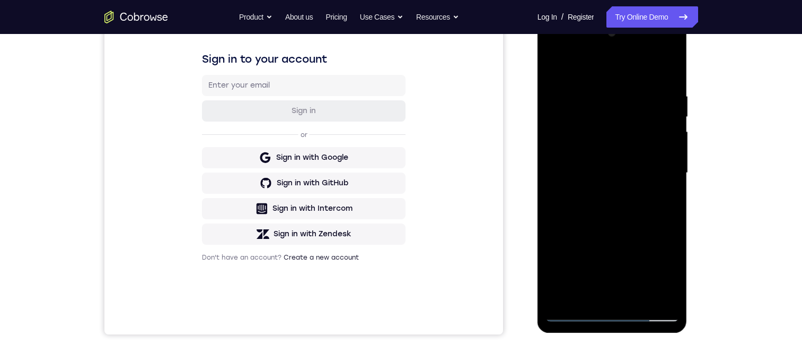
click at [607, 116] on div at bounding box center [613, 172] width 134 height 297
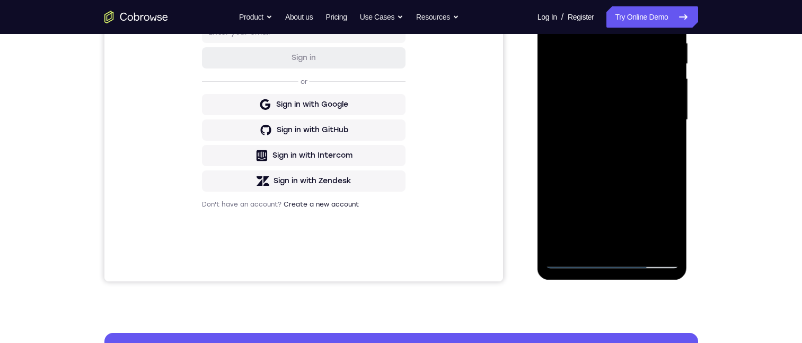
click at [619, 186] on div at bounding box center [613, 119] width 134 height 297
click at [601, 85] on div at bounding box center [613, 119] width 134 height 297
click at [613, 86] on div at bounding box center [613, 119] width 134 height 297
drag, startPoint x: 609, startPoint y: 130, endPoint x: 646, endPoint y: 39, distance: 99.0
click at [645, 39] on div at bounding box center [613, 119] width 134 height 297
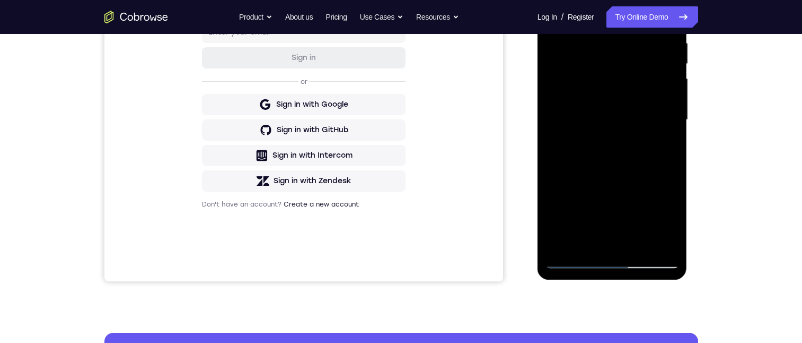
scroll to position [265, 0]
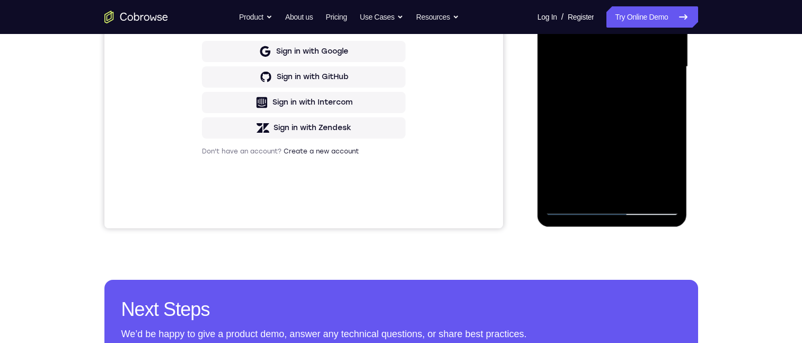
click at [647, 111] on div at bounding box center [613, 66] width 134 height 297
click at [574, 208] on div at bounding box center [613, 66] width 134 height 297
drag, startPoint x: 615, startPoint y: 145, endPoint x: 645, endPoint y: 75, distance: 76.5
click at [660, 32] on div at bounding box center [613, 66] width 134 height 297
click at [643, 118] on div at bounding box center [613, 66] width 134 height 297
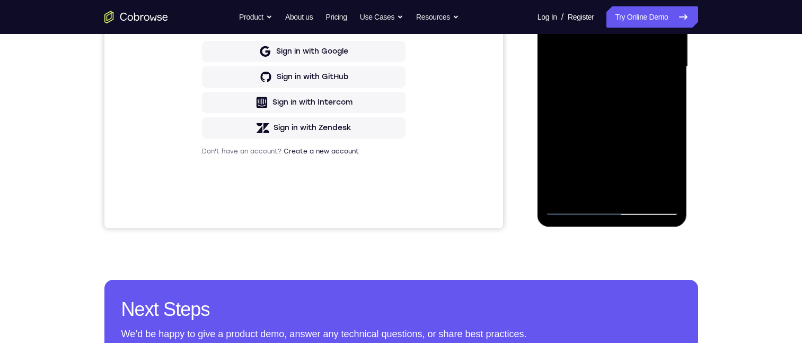
click at [571, 207] on div at bounding box center [613, 66] width 134 height 297
click at [689, 0] on html "Online web based iOS Simulators and Android Emulators. Run iPhone, iPad, Mobile…" at bounding box center [613, 69] width 151 height 318
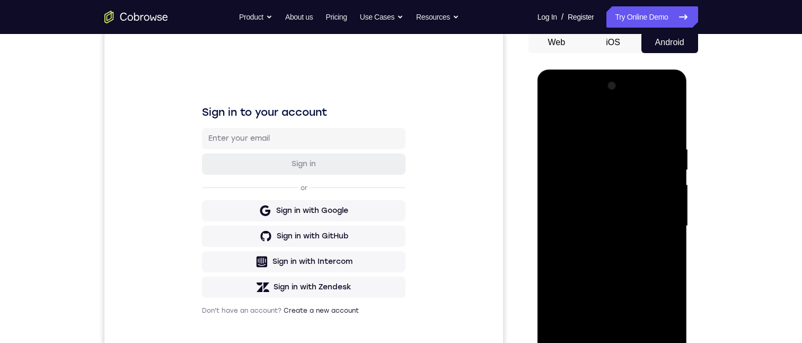
click at [621, 165] on div at bounding box center [613, 225] width 134 height 297
click at [611, 342] on div at bounding box center [613, 225] width 134 height 297
click at [615, 342] on div at bounding box center [613, 225] width 134 height 297
drag, startPoint x: 632, startPoint y: 288, endPoint x: 688, endPoint y: 123, distance: 174.7
click at [689, 69] on html "Online web based iOS Simulators and Android Emulators. Run iPhone, iPad, Mobile…" at bounding box center [613, 228] width 151 height 318
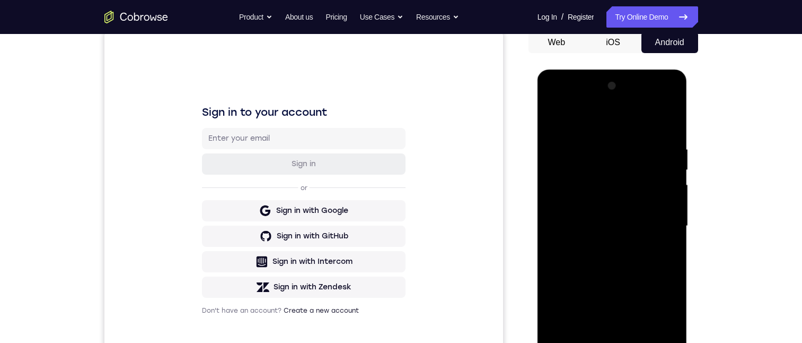
scroll to position [159, 0]
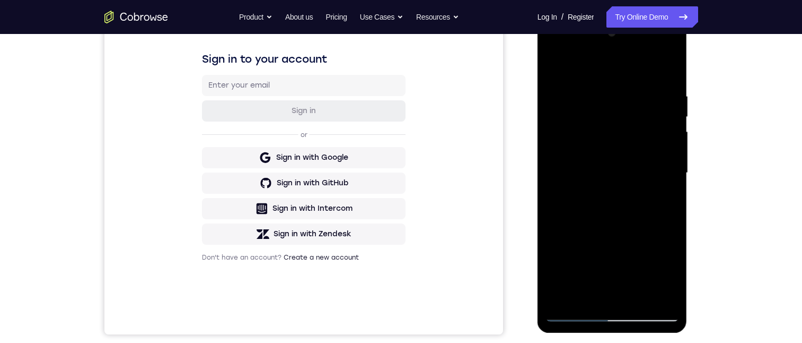
click at [632, 118] on div at bounding box center [613, 172] width 134 height 297
click at [619, 137] on div at bounding box center [613, 172] width 134 height 297
click at [655, 127] on div at bounding box center [613, 172] width 134 height 297
click at [660, 290] on div at bounding box center [613, 172] width 134 height 297
click at [658, 292] on div at bounding box center [613, 172] width 134 height 297
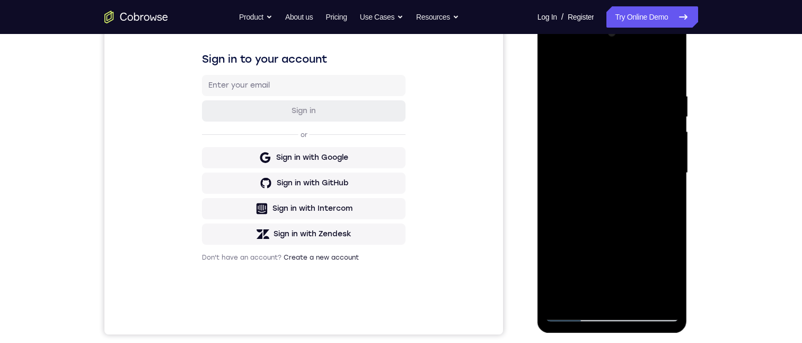
click at [668, 270] on div at bounding box center [613, 172] width 134 height 297
click at [615, 249] on div at bounding box center [613, 172] width 134 height 297
click at [606, 63] on div at bounding box center [613, 172] width 134 height 297
drag, startPoint x: 606, startPoint y: 132, endPoint x: 607, endPoint y: 137, distance: 6.0
click at [606, 133] on div at bounding box center [613, 172] width 134 height 297
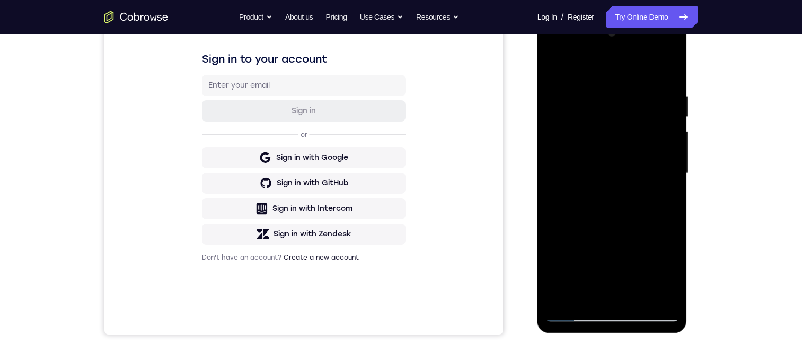
click at [611, 314] on div at bounding box center [613, 172] width 134 height 297
click at [663, 273] on div at bounding box center [613, 172] width 134 height 297
click at [660, 270] on div at bounding box center [613, 172] width 134 height 297
click at [574, 313] on div at bounding box center [613, 172] width 134 height 297
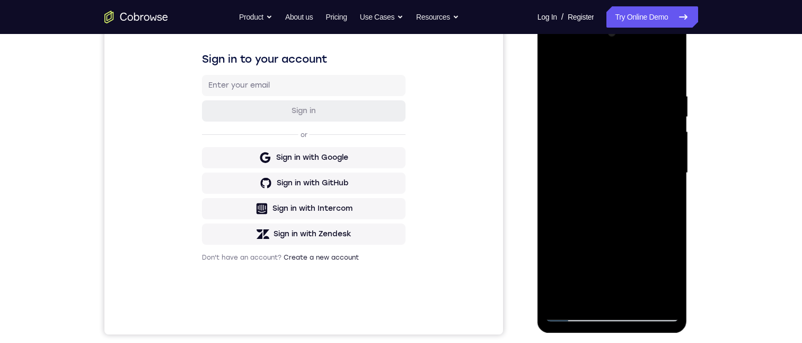
click at [575, 310] on div at bounding box center [613, 172] width 134 height 297
click at [575, 314] on div at bounding box center [613, 172] width 134 height 297
click at [609, 139] on div at bounding box center [613, 172] width 134 height 297
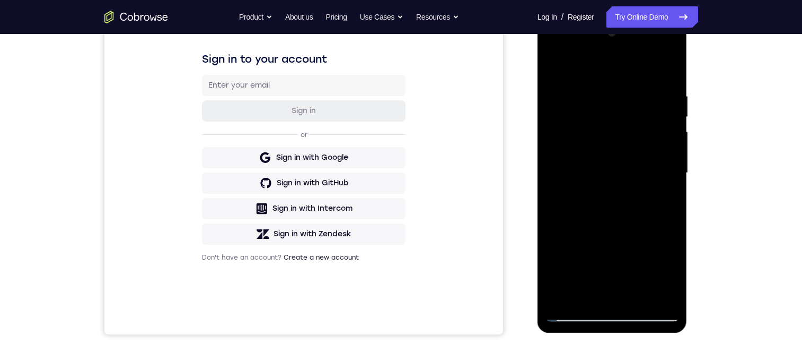
drag, startPoint x: 637, startPoint y: 240, endPoint x: 653, endPoint y: 178, distance: 64.2
click at [653, 178] on div at bounding box center [613, 172] width 134 height 297
click at [646, 231] on div at bounding box center [613, 172] width 134 height 297
click at [640, 178] on div at bounding box center [613, 172] width 134 height 297
click at [643, 172] on div at bounding box center [613, 172] width 134 height 297
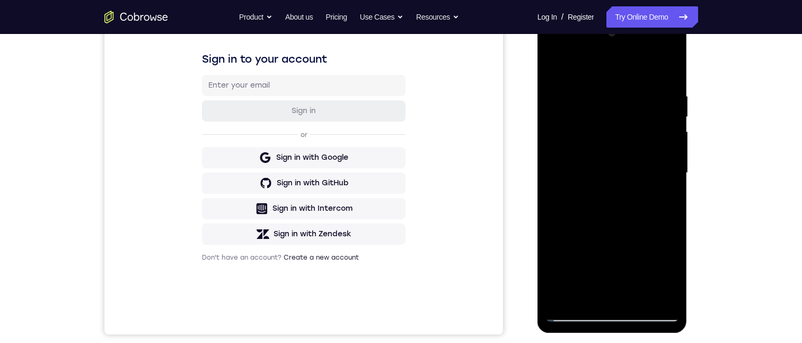
click at [643, 172] on div at bounding box center [613, 172] width 134 height 297
click at [575, 310] on div at bounding box center [613, 172] width 134 height 297
click at [576, 311] on div at bounding box center [613, 172] width 134 height 297
click at [576, 313] on div at bounding box center [613, 172] width 134 height 297
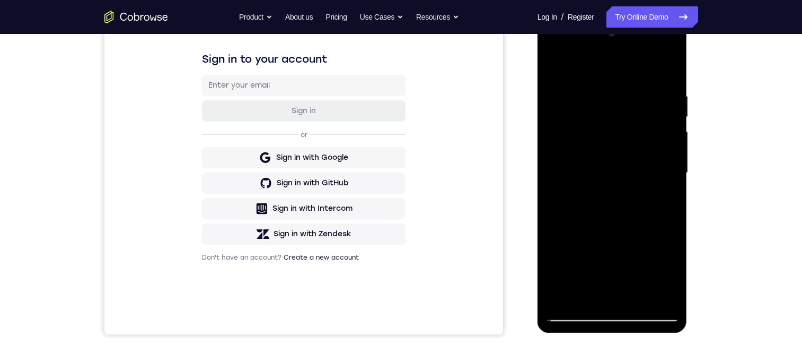
click at [575, 313] on div at bounding box center [613, 172] width 134 height 297
click at [573, 314] on div at bounding box center [613, 172] width 134 height 297
click at [571, 314] on div at bounding box center [613, 172] width 134 height 297
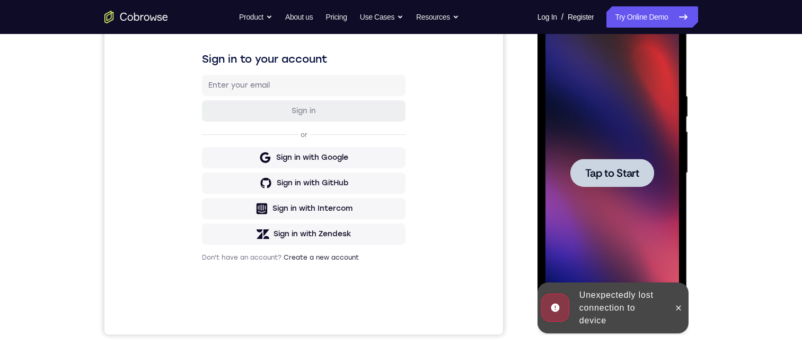
click at [597, 248] on div at bounding box center [613, 172] width 134 height 297
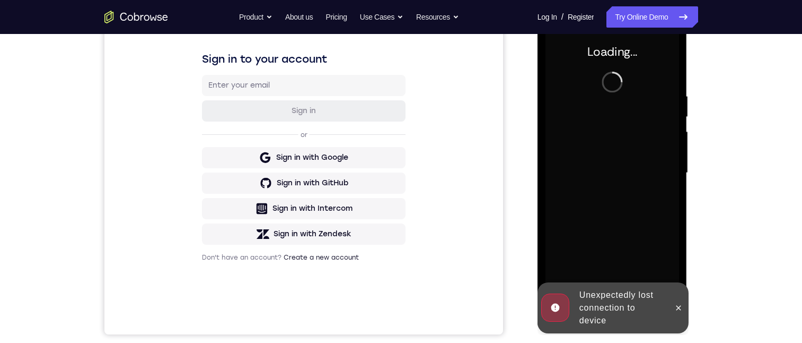
click at [694, 308] on div at bounding box center [614, 171] width 170 height 326
click at [672, 308] on button at bounding box center [678, 307] width 17 height 17
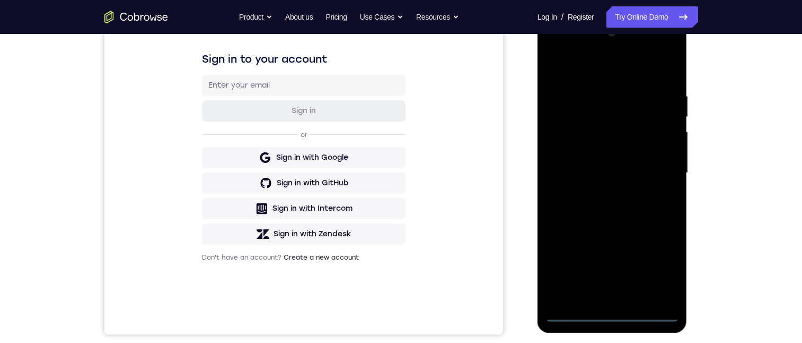
click at [609, 313] on div at bounding box center [613, 172] width 134 height 297
click at [658, 273] on div at bounding box center [613, 172] width 134 height 297
click at [605, 73] on div at bounding box center [613, 172] width 134 height 297
click at [584, 116] on div at bounding box center [613, 172] width 134 height 297
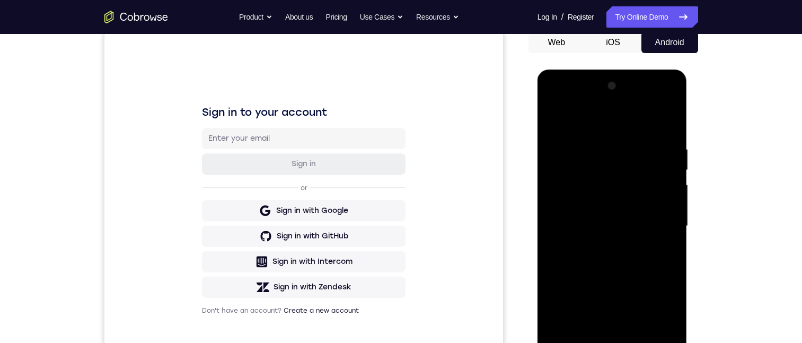
drag, startPoint x: 591, startPoint y: 190, endPoint x: 590, endPoint y: 243, distance: 53.6
click at [590, 190] on div at bounding box center [613, 225] width 134 height 297
click at [657, 127] on div at bounding box center [613, 225] width 134 height 297
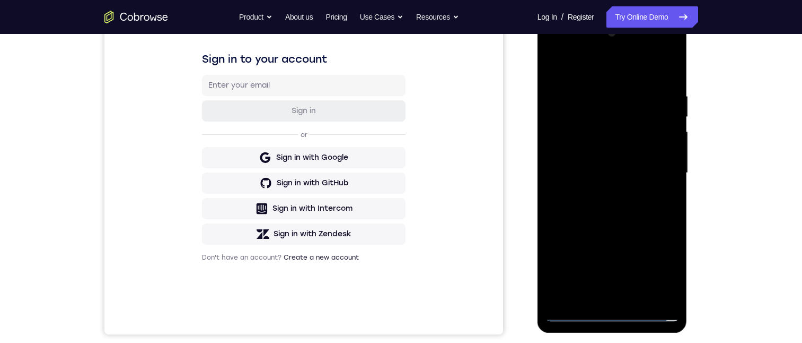
click at [596, 96] on div at bounding box center [613, 172] width 134 height 297
drag, startPoint x: 563, startPoint y: 243, endPoint x: 607, endPoint y: 164, distance: 90.2
click at [606, 164] on div at bounding box center [613, 172] width 134 height 297
drag, startPoint x: 566, startPoint y: 250, endPoint x: 631, endPoint y: 148, distance: 120.6
click at [646, 110] on div at bounding box center [613, 172] width 134 height 297
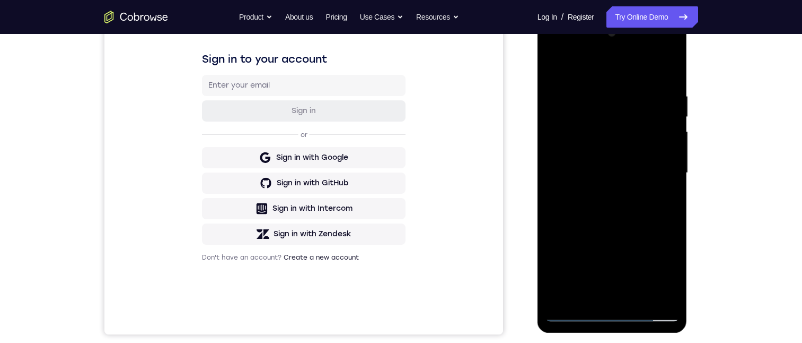
drag, startPoint x: 562, startPoint y: 200, endPoint x: 623, endPoint y: 97, distance: 120.3
click at [624, 91] on div at bounding box center [613, 172] width 134 height 297
drag, startPoint x: 560, startPoint y: 215, endPoint x: 638, endPoint y: 109, distance: 132.4
click at [638, 109] on div at bounding box center [613, 172] width 134 height 297
drag, startPoint x: 578, startPoint y: 230, endPoint x: 568, endPoint y: 250, distance: 23.0
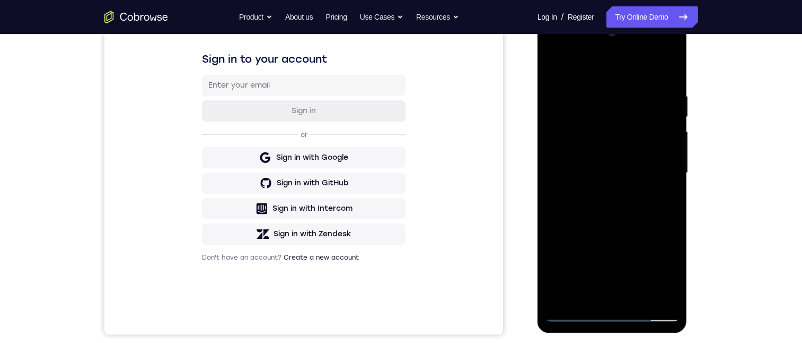
click at [571, 257] on div at bounding box center [613, 172] width 134 height 297
click at [560, 185] on div at bounding box center [613, 172] width 134 height 297
drag, startPoint x: 622, startPoint y: 196, endPoint x: 622, endPoint y: 172, distance: 23.9
click at [637, 111] on div at bounding box center [613, 172] width 134 height 297
drag, startPoint x: 624, startPoint y: 115, endPoint x: 630, endPoint y: 115, distance: 6.4
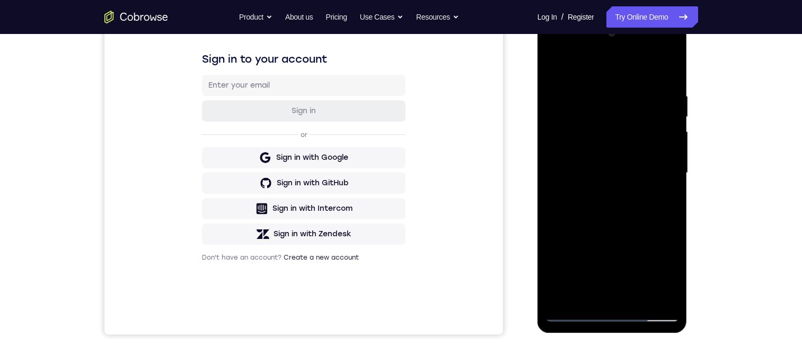
click at [626, 112] on div at bounding box center [613, 172] width 134 height 297
click at [628, 233] on div at bounding box center [613, 172] width 134 height 297
drag, startPoint x: 608, startPoint y: 207, endPoint x: 666, endPoint y: 21, distance: 194.9
click at [666, 21] on div at bounding box center [613, 174] width 150 height 316
drag, startPoint x: 625, startPoint y: 118, endPoint x: 628, endPoint y: 184, distance: 65.8
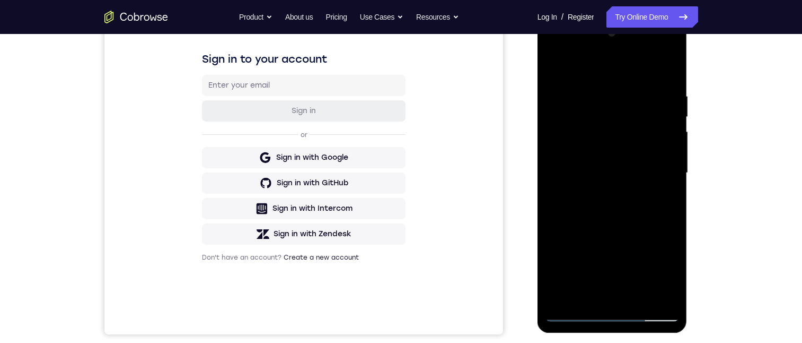
click at [626, 184] on div at bounding box center [613, 172] width 134 height 297
click at [656, 186] on div at bounding box center [613, 172] width 134 height 297
click at [573, 316] on div at bounding box center [613, 172] width 134 height 297
click at [577, 257] on div at bounding box center [613, 172] width 134 height 297
click at [657, 50] on div at bounding box center [613, 172] width 134 height 297
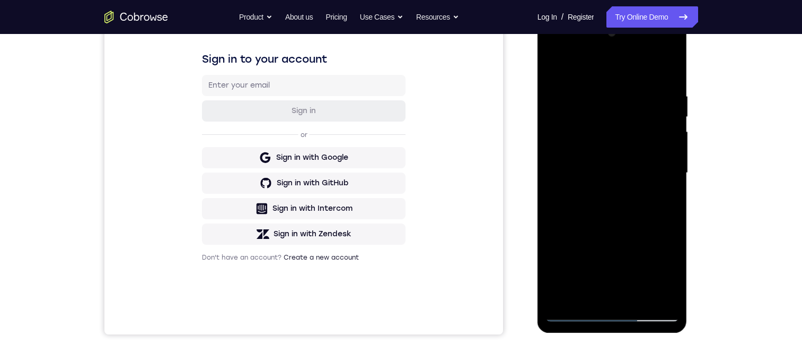
click at [610, 89] on div at bounding box center [613, 172] width 134 height 297
click at [612, 87] on div at bounding box center [613, 172] width 134 height 297
click at [611, 86] on div at bounding box center [613, 172] width 134 height 297
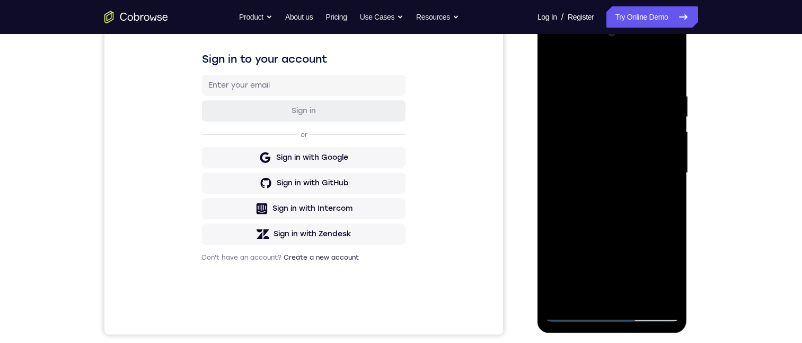
click at [611, 86] on div at bounding box center [613, 172] width 134 height 297
click at [567, 49] on div at bounding box center [613, 172] width 134 height 297
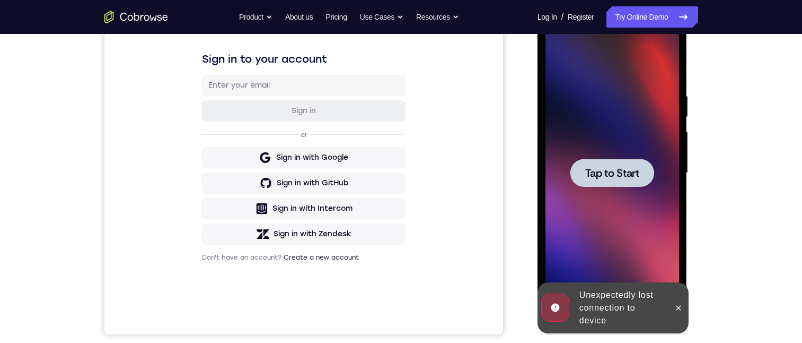
click at [622, 178] on span "Tap to Start" at bounding box center [612, 173] width 54 height 11
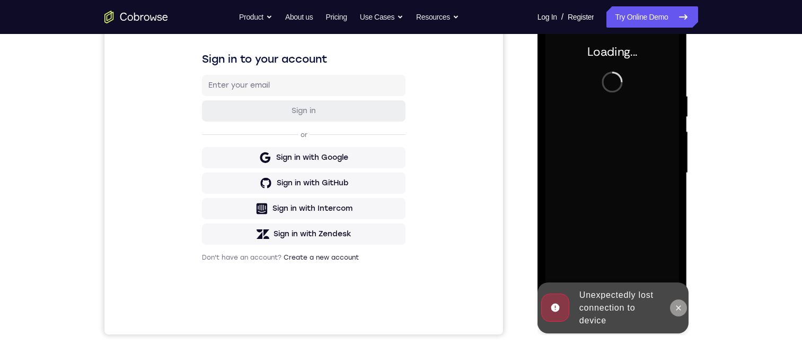
click at [684, 311] on button at bounding box center [678, 307] width 17 height 17
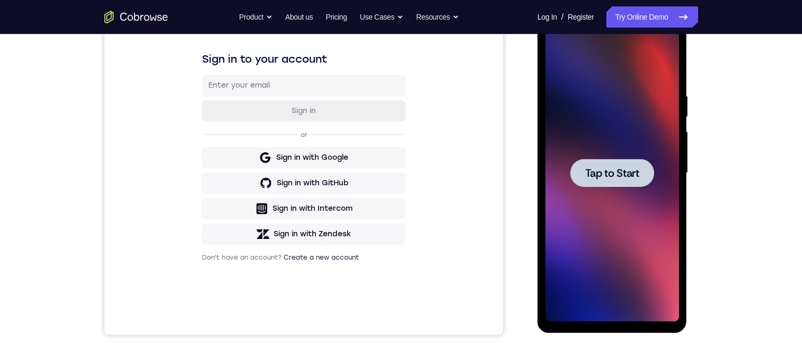
click at [631, 238] on div at bounding box center [613, 172] width 134 height 297
drag, startPoint x: 631, startPoint y: 238, endPoint x: 600, endPoint y: 180, distance: 65.7
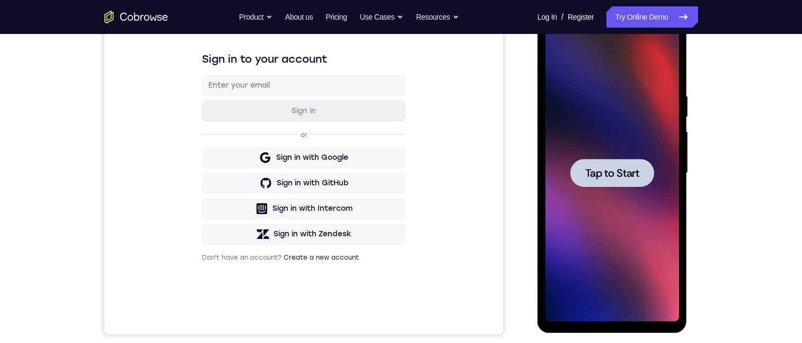
click at [631, 238] on div at bounding box center [613, 172] width 134 height 297
click at [600, 180] on button "Tap to Start" at bounding box center [613, 173] width 84 height 28
click at [600, 180] on div at bounding box center [613, 173] width 84 height 28
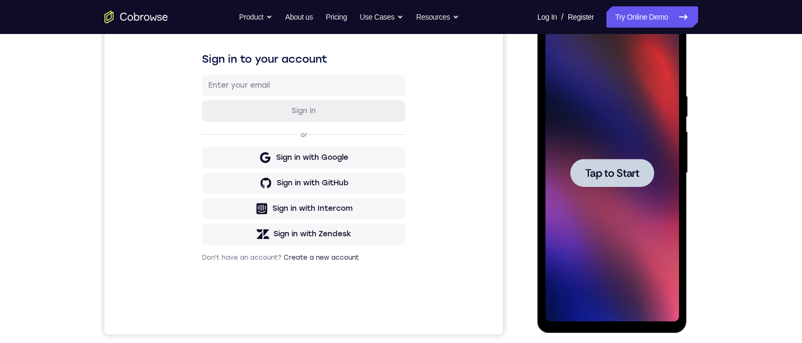
click at [600, 180] on button "Tap to Start" at bounding box center [613, 173] width 84 height 28
click at [600, 180] on div at bounding box center [613, 173] width 84 height 28
click at [600, 178] on span "Tap to Start" at bounding box center [612, 173] width 54 height 11
drag, startPoint x: 600, startPoint y: 180, endPoint x: 594, endPoint y: 169, distance: 12.4
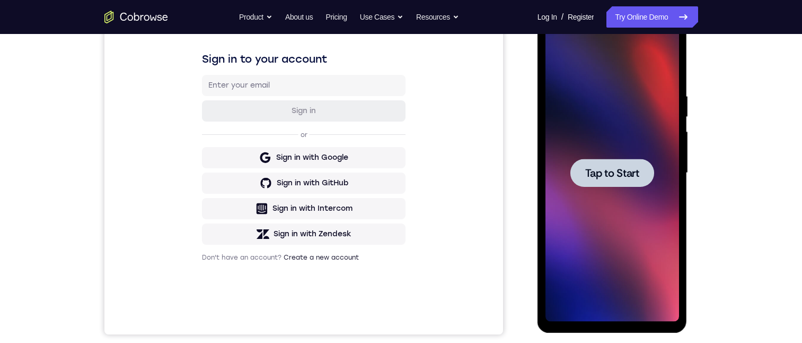
click at [594, 169] on span "Tap to Start" at bounding box center [612, 173] width 54 height 11
click at [610, 169] on span "Tap to Start" at bounding box center [612, 173] width 54 height 11
click at [607, 170] on span "Tap to Start" at bounding box center [612, 173] width 54 height 11
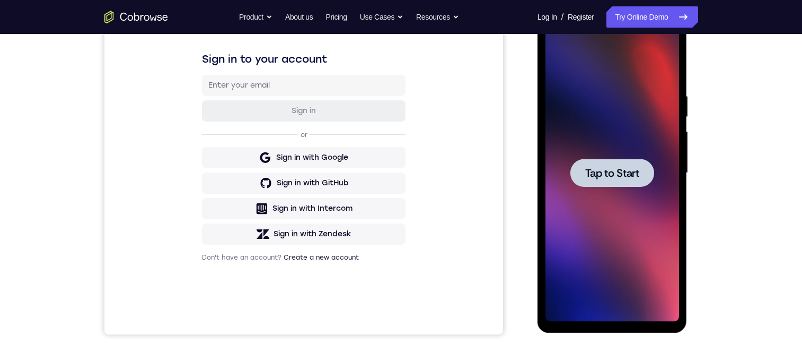
click at [607, 170] on span "Tap to Start" at bounding box center [612, 173] width 54 height 11
click at [623, 181] on div at bounding box center [613, 173] width 84 height 28
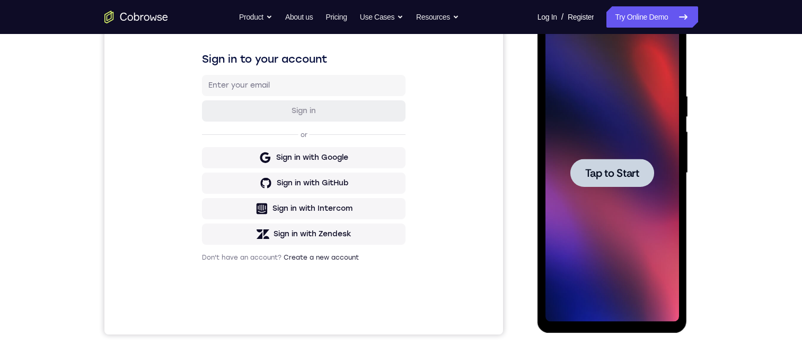
click at [623, 181] on div at bounding box center [613, 173] width 84 height 28
click at [623, 180] on div at bounding box center [613, 173] width 84 height 28
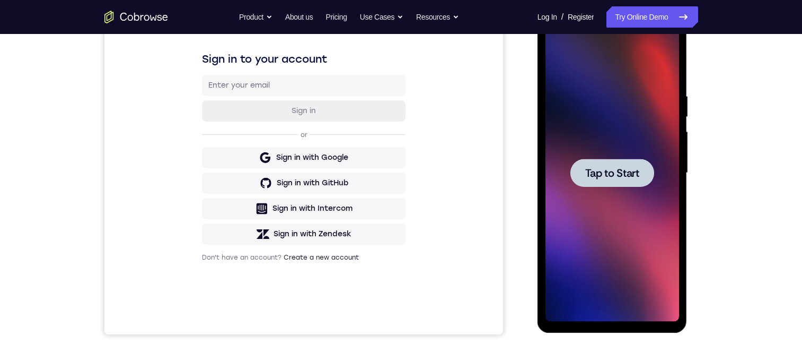
click at [623, 180] on div at bounding box center [613, 173] width 84 height 28
click at [623, 74] on div at bounding box center [613, 172] width 134 height 297
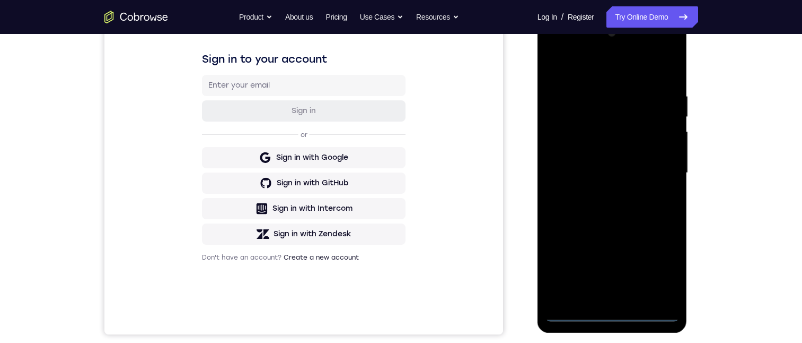
click at [615, 314] on div at bounding box center [613, 172] width 134 height 297
click at [661, 273] on div at bounding box center [613, 172] width 134 height 297
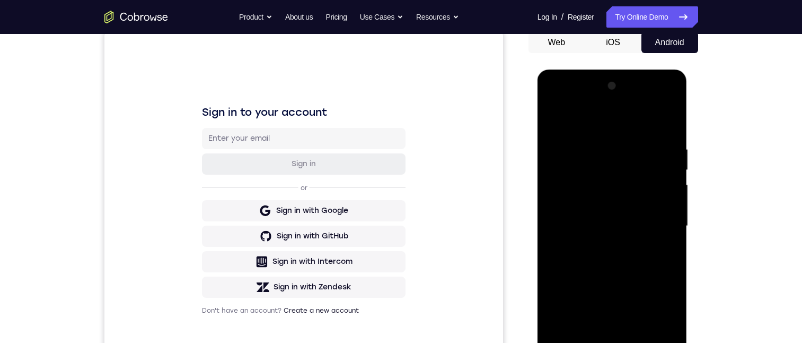
click at [592, 118] on div at bounding box center [613, 225] width 134 height 297
click at [585, 126] on div at bounding box center [613, 225] width 134 height 297
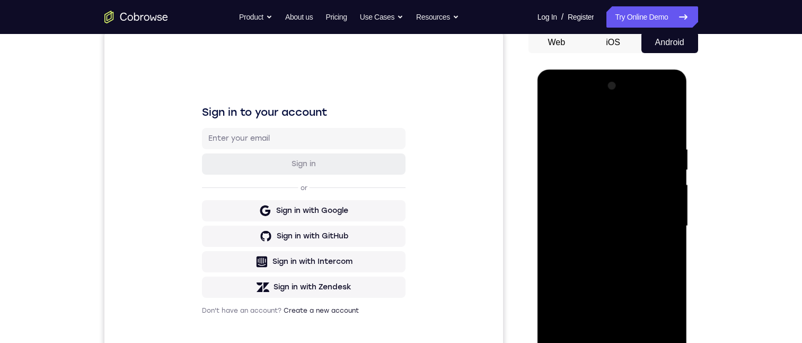
click at [580, 171] on div at bounding box center [613, 225] width 134 height 297
click at [607, 186] on div at bounding box center [613, 225] width 134 height 297
click at [603, 190] on div at bounding box center [613, 225] width 134 height 297
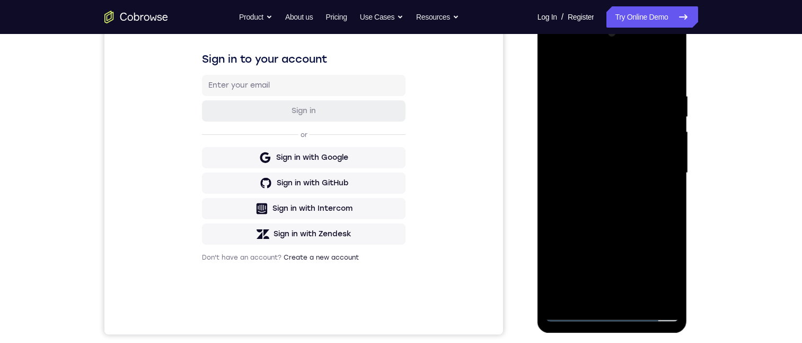
click at [590, 233] on div at bounding box center [613, 172] width 134 height 297
click at [587, 183] on div at bounding box center [613, 172] width 134 height 297
click at [587, 226] on div at bounding box center [613, 172] width 134 height 297
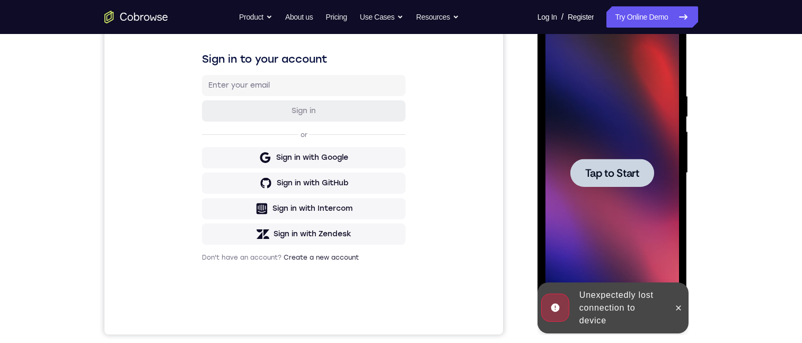
click at [589, 195] on div at bounding box center [613, 172] width 134 height 297
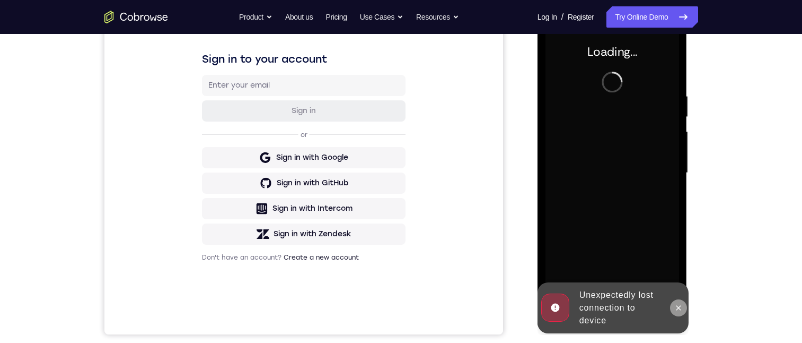
click at [681, 310] on icon at bounding box center [679, 307] width 8 height 8
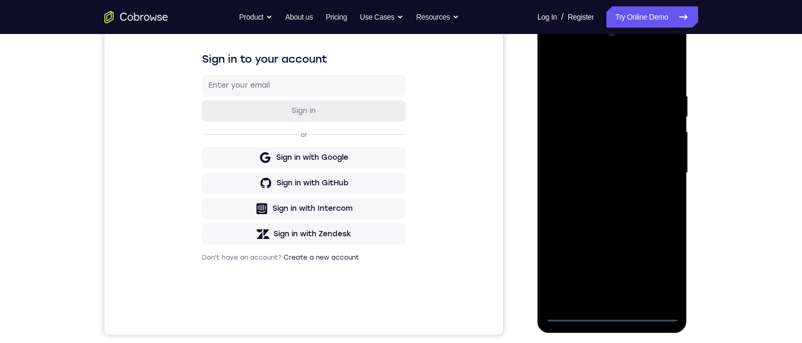
click at [611, 311] on div at bounding box center [613, 172] width 134 height 297
click at [655, 264] on div at bounding box center [613, 172] width 134 height 297
click at [630, 72] on div at bounding box center [613, 172] width 134 height 297
click at [615, 115] on div at bounding box center [613, 172] width 134 height 297
click at [594, 144] on div at bounding box center [613, 172] width 134 height 297
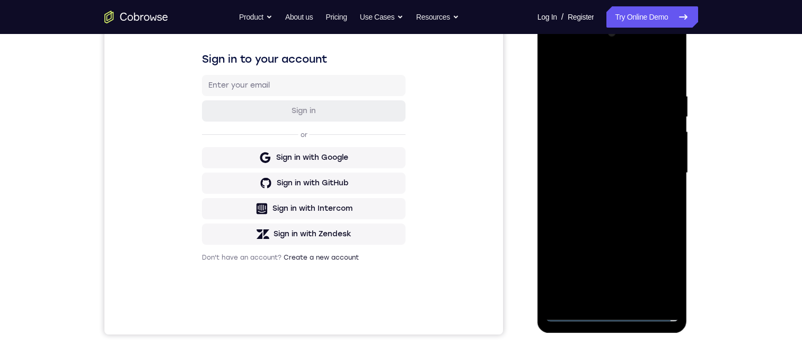
click at [602, 142] on div at bounding box center [613, 172] width 134 height 297
click at [577, 203] on div at bounding box center [613, 172] width 134 height 297
click at [577, 313] on div at bounding box center [613, 172] width 134 height 297
drag, startPoint x: 602, startPoint y: 258, endPoint x: 627, endPoint y: 190, distance: 72.5
click at [626, 190] on div at bounding box center [613, 172] width 134 height 297
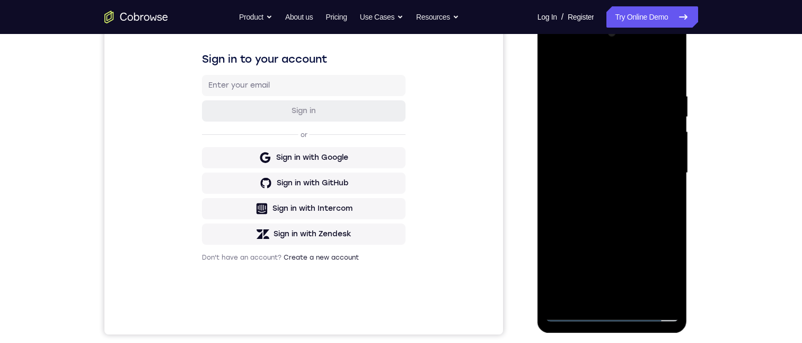
drag, startPoint x: 633, startPoint y: 247, endPoint x: 645, endPoint y: 211, distance: 38.1
click at [646, 197] on div at bounding box center [613, 172] width 134 height 297
click at [646, 223] on div at bounding box center [613, 172] width 134 height 297
click at [577, 314] on div at bounding box center [613, 172] width 134 height 297
click at [617, 95] on div at bounding box center [613, 172] width 134 height 297
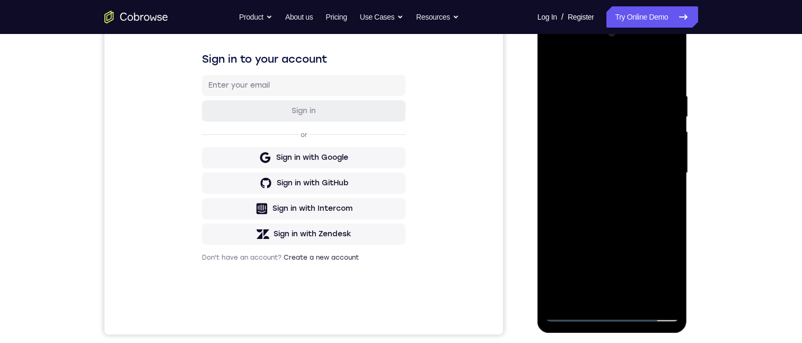
drag, startPoint x: 572, startPoint y: 312, endPoint x: 578, endPoint y: 312, distance: 6.4
click at [572, 312] on div at bounding box center [613, 172] width 134 height 297
click at [609, 316] on div at bounding box center [613, 172] width 134 height 297
drag, startPoint x: 634, startPoint y: 197, endPoint x: 687, endPoint y: 124, distance: 90.4
click at [672, 108] on div at bounding box center [613, 172] width 134 height 297
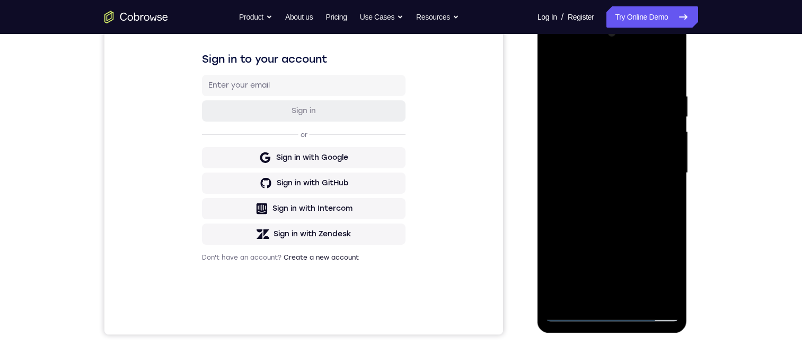
drag, startPoint x: 624, startPoint y: 197, endPoint x: 665, endPoint y: 93, distance: 111.7
click at [655, 94] on div at bounding box center [613, 172] width 134 height 297
click at [634, 119] on div at bounding box center [613, 172] width 134 height 297
click at [611, 136] on div at bounding box center [613, 172] width 134 height 297
click at [652, 128] on div at bounding box center [613, 172] width 134 height 297
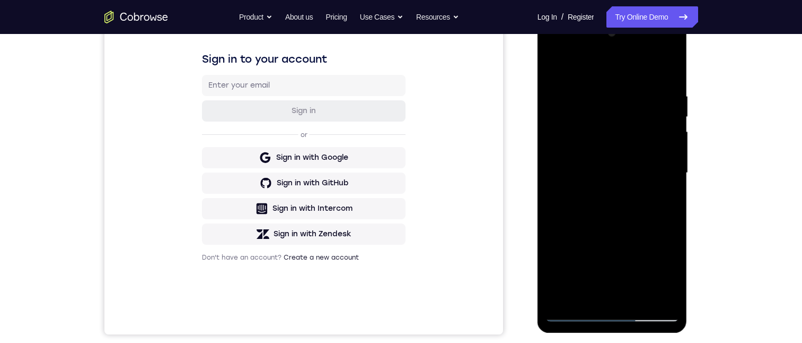
click at [646, 287] on div at bounding box center [613, 172] width 134 height 297
click at [660, 292] on div at bounding box center [613, 172] width 134 height 297
click at [667, 266] on div at bounding box center [613, 172] width 134 height 297
click at [613, 246] on div at bounding box center [613, 172] width 134 height 297
click at [607, 65] on div at bounding box center [613, 172] width 134 height 297
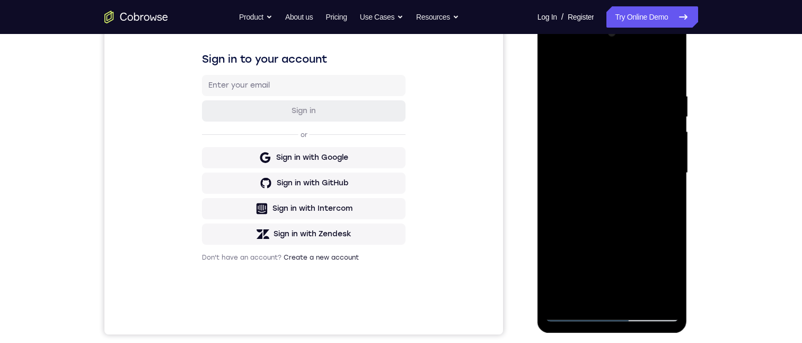
click at [585, 144] on div at bounding box center [613, 172] width 134 height 297
click at [611, 313] on div at bounding box center [613, 172] width 134 height 297
click at [651, 267] on div at bounding box center [613, 172] width 134 height 297
click at [659, 271] on div at bounding box center [613, 172] width 134 height 297
click at [575, 316] on div at bounding box center [613, 172] width 134 height 297
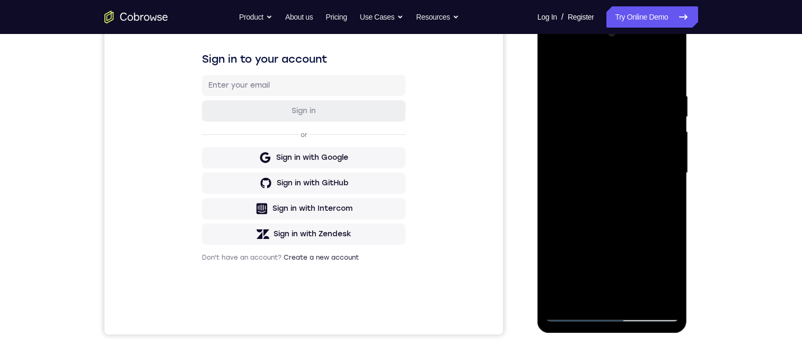
click at [575, 315] on div at bounding box center [613, 172] width 134 height 297
click at [615, 143] on div at bounding box center [613, 172] width 134 height 297
click at [577, 139] on div at bounding box center [613, 172] width 134 height 297
click at [585, 184] on div at bounding box center [613, 172] width 134 height 297
click at [573, 312] on div at bounding box center [613, 172] width 134 height 297
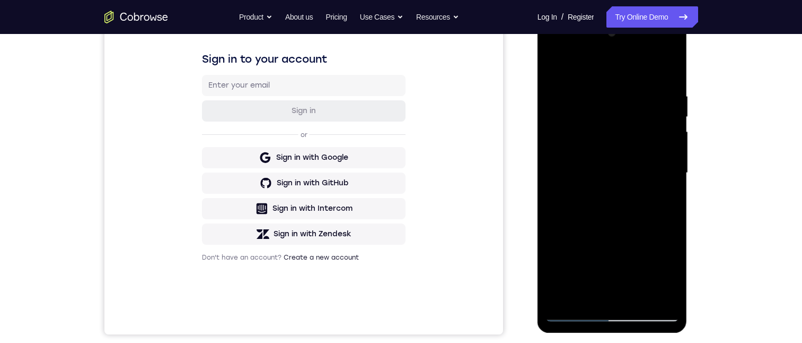
drag, startPoint x: 615, startPoint y: 250, endPoint x: 659, endPoint y: 144, distance: 114.3
click at [651, 137] on div at bounding box center [613, 172] width 134 height 297
drag, startPoint x: 649, startPoint y: 154, endPoint x: 641, endPoint y: 245, distance: 91.1
click at [643, 248] on div at bounding box center [613, 172] width 134 height 297
click at [653, 165] on div at bounding box center [613, 172] width 134 height 297
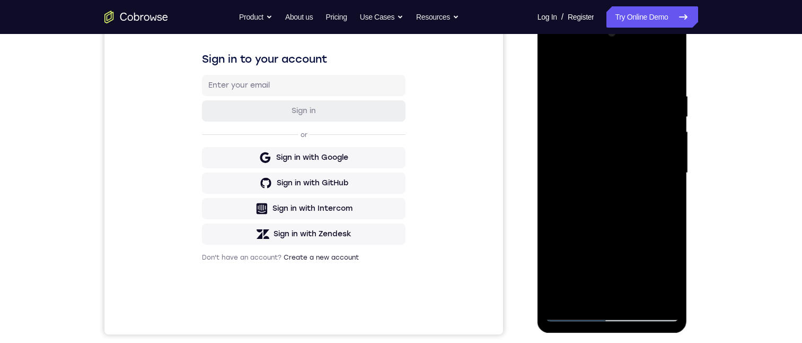
click at [575, 311] on div at bounding box center [613, 172] width 134 height 297
click at [656, 174] on div at bounding box center [613, 172] width 134 height 297
click at [654, 173] on div at bounding box center [613, 172] width 134 height 297
drag, startPoint x: 775, startPoint y: 97, endPoint x: 783, endPoint y: 97, distance: 7.4
click at [689, 97] on html "Online web based iOS Simulators and Android Emulators. Run iPhone, iPad, Mobile…" at bounding box center [613, 175] width 151 height 318
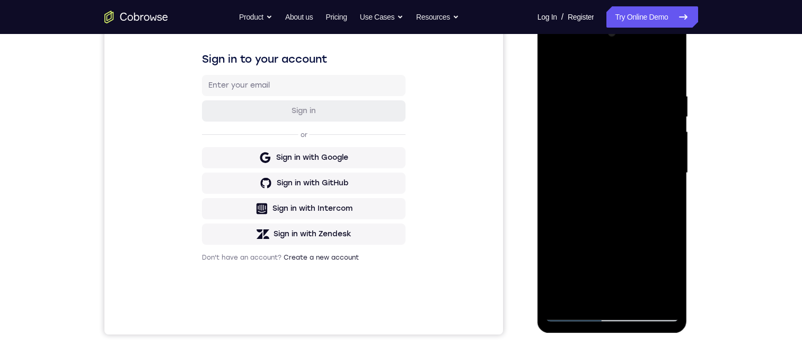
scroll to position [106, 0]
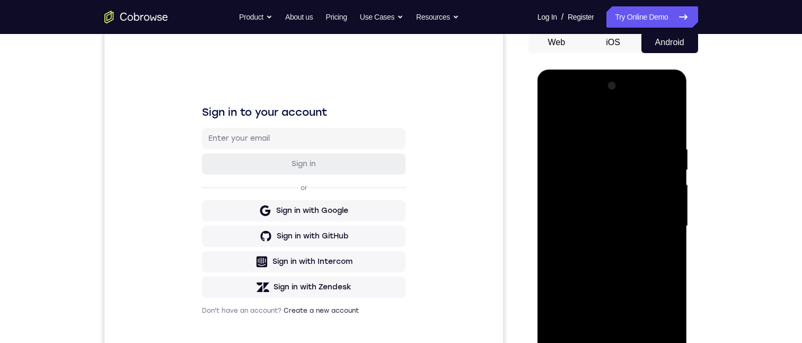
drag, startPoint x: 609, startPoint y: 123, endPoint x: 770, endPoint y: 125, distance: 160.7
click at [689, 125] on html "Online web based iOS Simulators and Android Emulators. Run iPhone, iPad, Mobile…" at bounding box center [613, 228] width 151 height 318
click at [660, 128] on div at bounding box center [613, 225] width 134 height 297
click at [657, 128] on div at bounding box center [613, 225] width 134 height 297
click at [615, 342] on div at bounding box center [613, 225] width 134 height 297
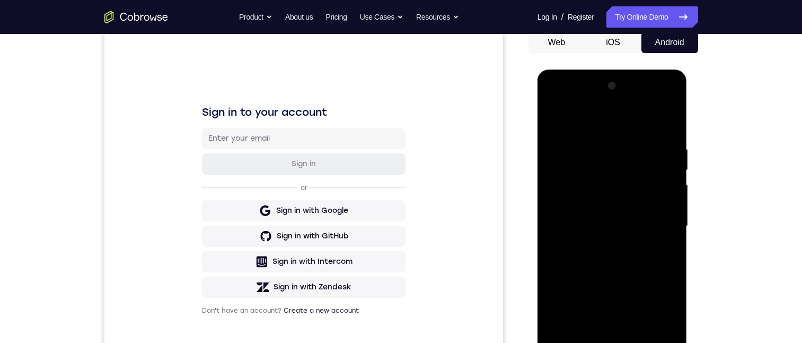
click at [614, 342] on div at bounding box center [613, 225] width 134 height 297
drag, startPoint x: 644, startPoint y: 302, endPoint x: 678, endPoint y: 227, distance: 82.1
click at [677, 218] on div at bounding box center [613, 225] width 134 height 297
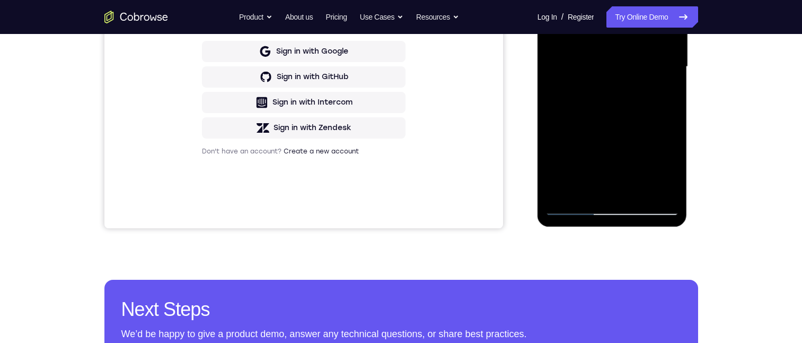
click at [653, 205] on div at bounding box center [613, 66] width 134 height 297
drag, startPoint x: 660, startPoint y: 43, endPoint x: 668, endPoint y: 43, distance: 8.0
click at [668, 43] on div at bounding box center [613, 66] width 134 height 297
drag, startPoint x: 621, startPoint y: 50, endPoint x: 672, endPoint y: -45, distance: 108.2
click at [664, 0] on div at bounding box center [613, 66] width 134 height 297
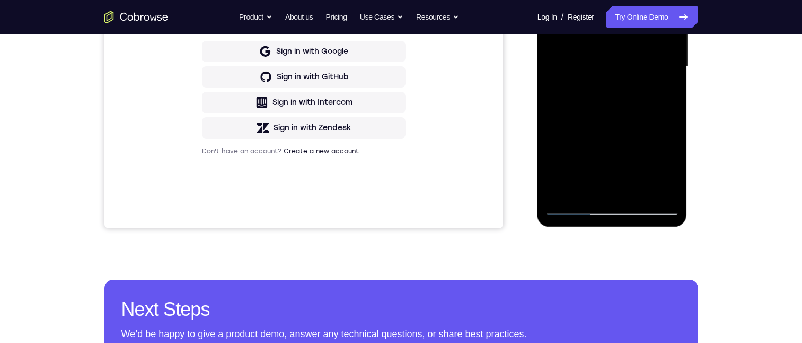
drag, startPoint x: 622, startPoint y: 16, endPoint x: 655, endPoint y: -90, distance: 111.0
click at [663, 0] on html "Online web based iOS Simulators and Android Emulators. Run iPhone, iPad, Mobile…" at bounding box center [613, 69] width 151 height 318
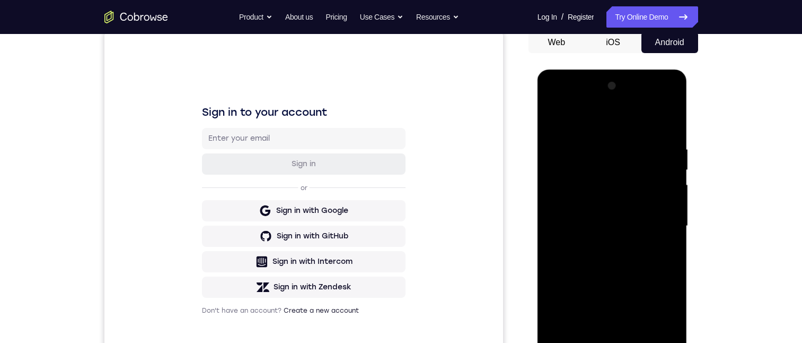
click at [552, 174] on div at bounding box center [613, 225] width 134 height 297
click at [615, 342] on div at bounding box center [613, 225] width 134 height 297
click at [653, 342] on div at bounding box center [613, 225] width 134 height 297
drag, startPoint x: 591, startPoint y: 256, endPoint x: 685, endPoint y: 274, distance: 96.0
click at [689, 275] on html "Online web based iOS Simulators and Android Emulators. Run iPhone, iPad, Mobile…" at bounding box center [613, 228] width 151 height 318
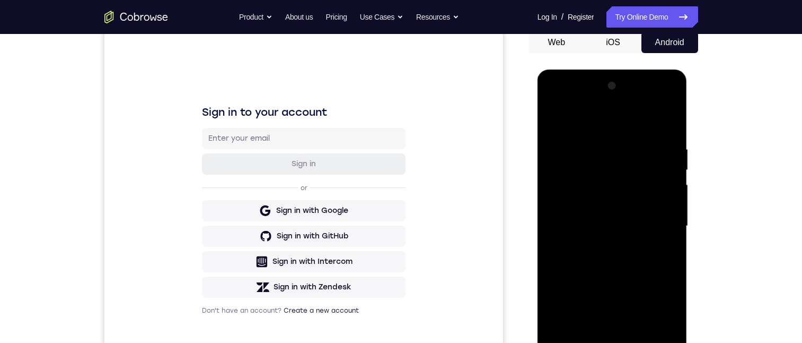
scroll to position [212, 0]
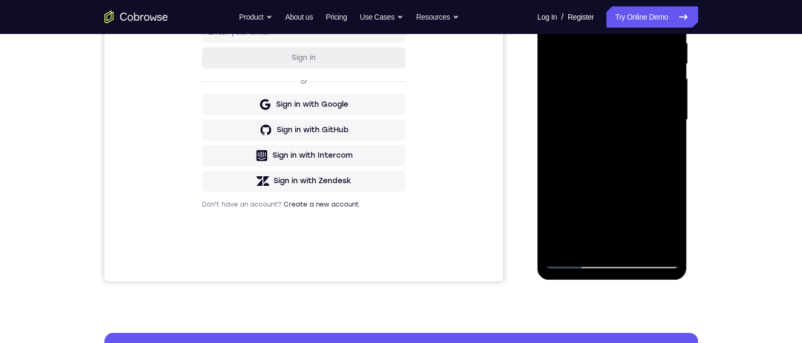
drag, startPoint x: 652, startPoint y: 163, endPoint x: 547, endPoint y: 152, distance: 105.5
click at [547, 152] on div at bounding box center [613, 119] width 134 height 297
click at [610, 136] on div at bounding box center [613, 119] width 134 height 297
click at [625, 89] on div at bounding box center [613, 119] width 134 height 297
click at [668, 217] on div at bounding box center [613, 119] width 134 height 297
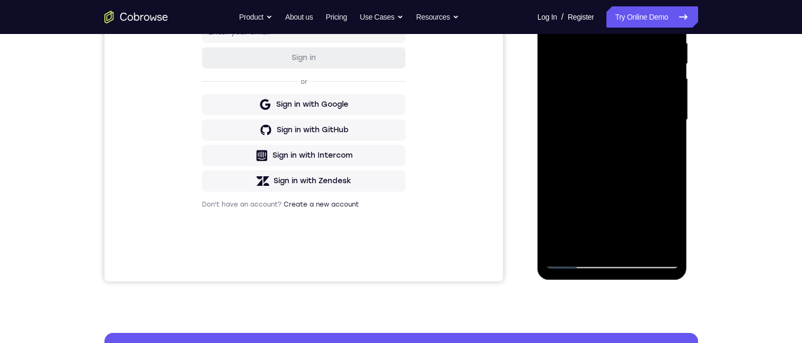
click at [609, 192] on div at bounding box center [613, 119] width 134 height 297
click at [607, 7] on div at bounding box center [613, 119] width 134 height 297
click at [616, 91] on div at bounding box center [613, 119] width 134 height 297
click at [613, 259] on div at bounding box center [613, 119] width 134 height 297
click at [667, 221] on div at bounding box center [613, 119] width 134 height 297
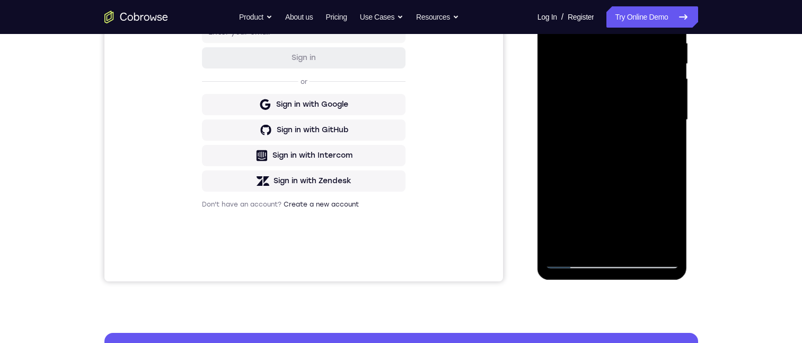
click at [574, 259] on div at bounding box center [613, 119] width 134 height 297
click at [614, 84] on div at bounding box center [613, 119] width 134 height 297
drag, startPoint x: 581, startPoint y: 216, endPoint x: 640, endPoint y: 129, distance: 105.0
click at [637, 129] on div at bounding box center [613, 119] width 134 height 297
drag, startPoint x: 618, startPoint y: 55, endPoint x: 616, endPoint y: 210, distance: 154.9
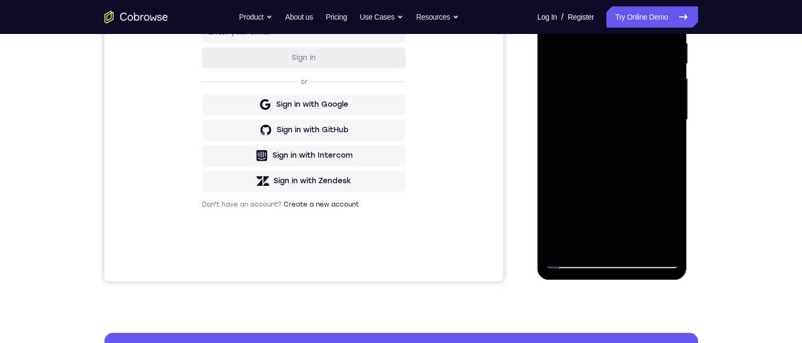
click at [616, 216] on div at bounding box center [613, 119] width 134 height 297
click at [611, 86] on div at bounding box center [613, 119] width 134 height 297
click at [605, 86] on div at bounding box center [613, 119] width 134 height 297
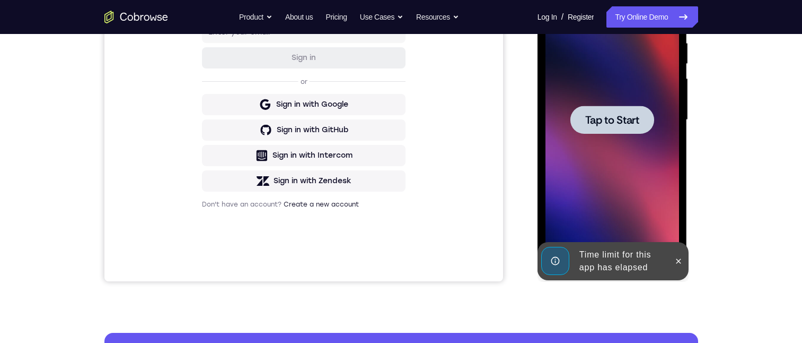
click at [618, 125] on span "Tap to Start" at bounding box center [612, 120] width 54 height 11
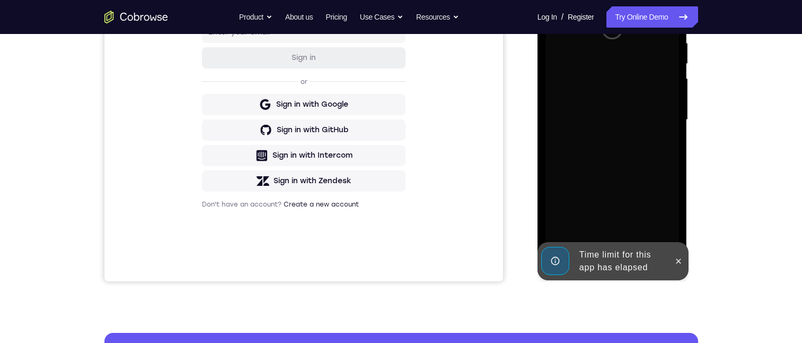
scroll to position [159, 0]
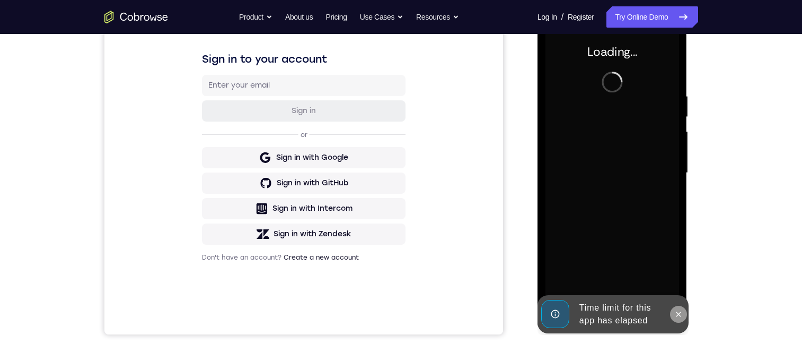
click at [678, 316] on icon at bounding box center [679, 314] width 8 height 8
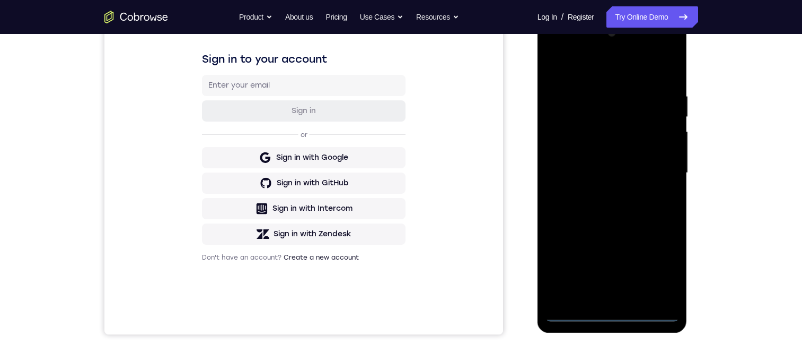
click at [608, 312] on div at bounding box center [613, 172] width 134 height 297
click at [664, 273] on div at bounding box center [613, 172] width 134 height 297
click at [624, 72] on div at bounding box center [613, 172] width 134 height 297
click at [609, 117] on div at bounding box center [613, 172] width 134 height 297
click at [571, 136] on div at bounding box center [613, 172] width 134 height 297
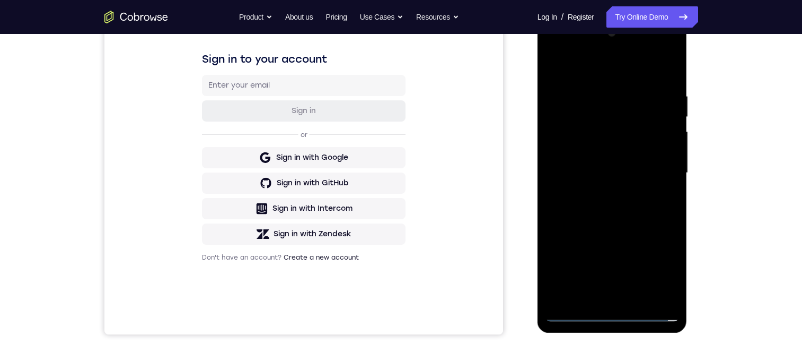
scroll to position [106, 0]
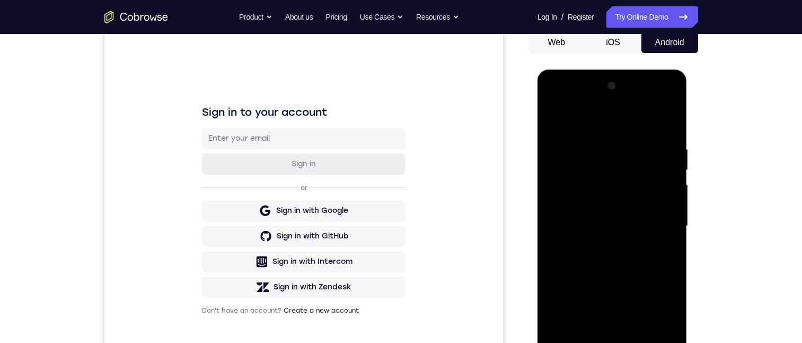
click at [593, 194] on div at bounding box center [613, 225] width 134 height 297
drag, startPoint x: 638, startPoint y: 309, endPoint x: 645, endPoint y: 250, distance: 59.2
click at [645, 252] on div at bounding box center [613, 225] width 134 height 297
click at [637, 191] on div at bounding box center [613, 225] width 134 height 297
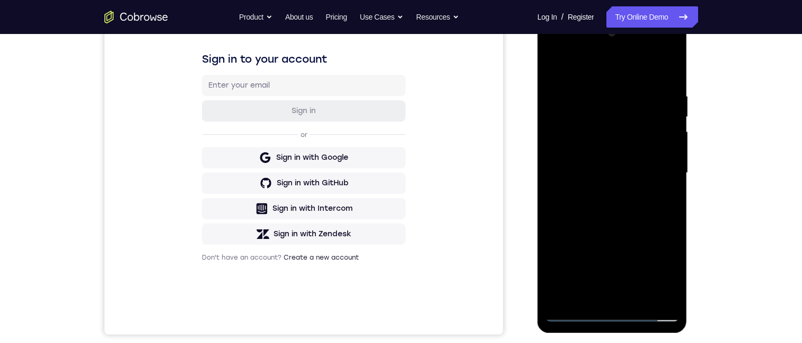
click at [575, 312] on div at bounding box center [613, 172] width 134 height 297
drag, startPoint x: 615, startPoint y: 245, endPoint x: 638, endPoint y: 142, distance: 106.0
click at [638, 142] on div at bounding box center [613, 172] width 134 height 297
click at [664, 126] on div at bounding box center [613, 172] width 134 height 297
click at [647, 172] on div at bounding box center [613, 172] width 134 height 297
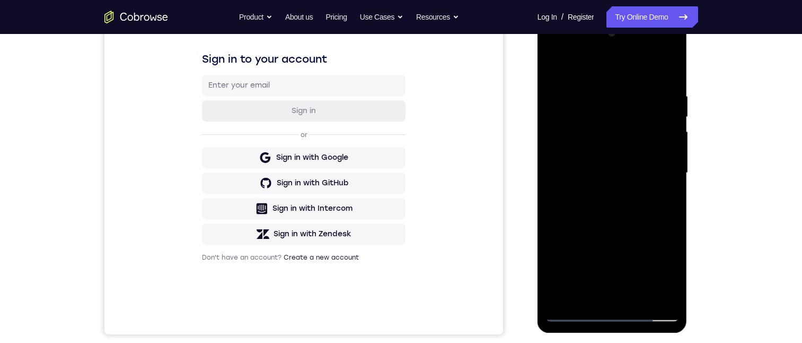
click at [575, 316] on div at bounding box center [613, 172] width 134 height 297
drag, startPoint x: 632, startPoint y: 118, endPoint x: 618, endPoint y: 239, distance: 121.2
click at [619, 237] on div at bounding box center [613, 172] width 134 height 297
click at [616, 168] on div at bounding box center [613, 172] width 134 height 297
click at [575, 313] on div at bounding box center [613, 172] width 134 height 297
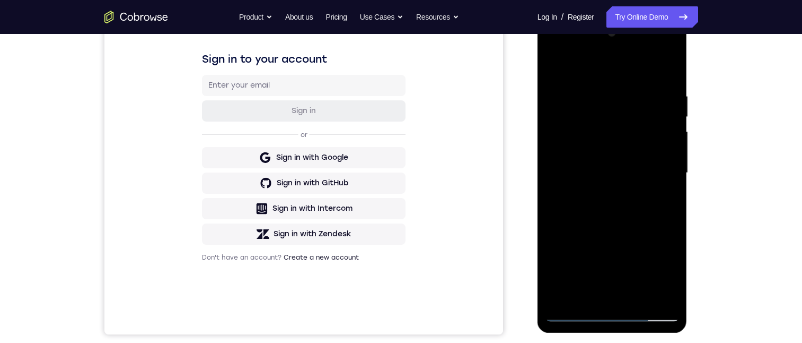
drag, startPoint x: 599, startPoint y: 70, endPoint x: 688, endPoint y: 102, distance: 94.8
click at [689, 94] on html "Online web based iOS Simulators and Android Emulators. Run iPhone, iPad, Mobile…" at bounding box center [613, 175] width 151 height 318
click at [604, 89] on div at bounding box center [613, 172] width 134 height 297
click at [612, 313] on div at bounding box center [613, 172] width 134 height 297
